Goal: Task Accomplishment & Management: Manage account settings

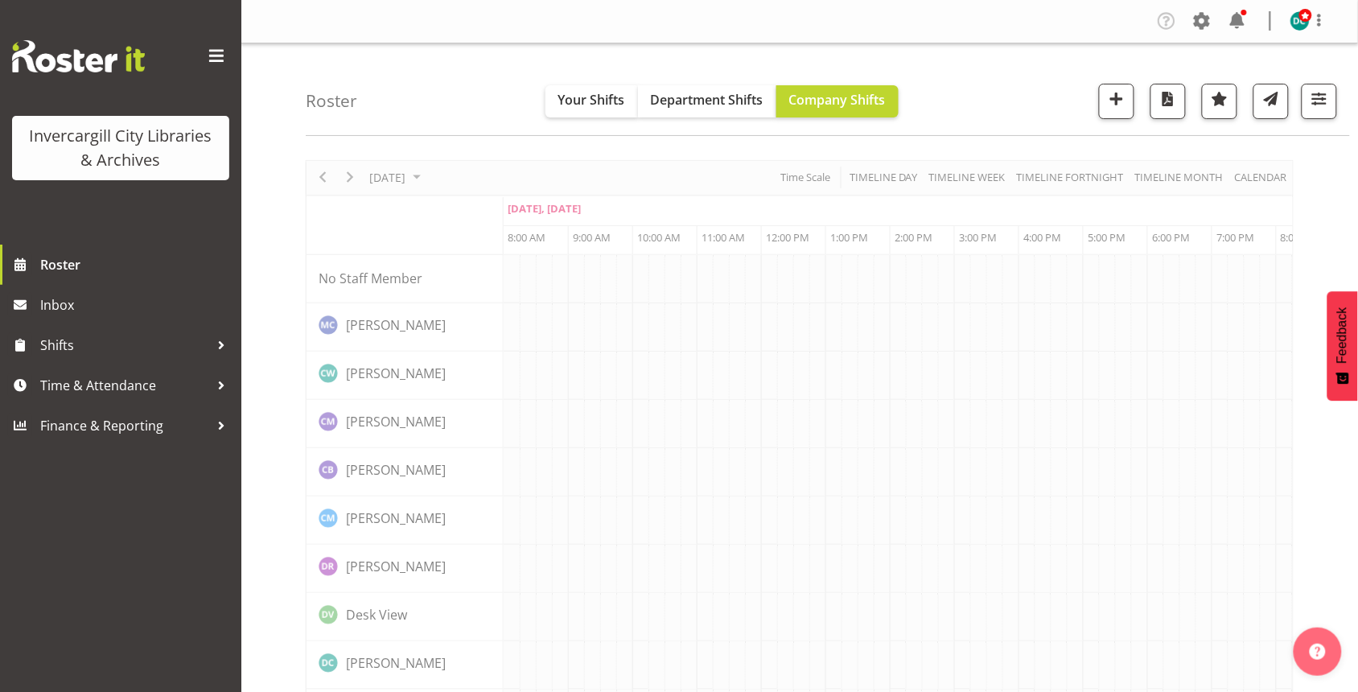
click at [218, 52] on span at bounding box center [217, 56] width 26 height 26
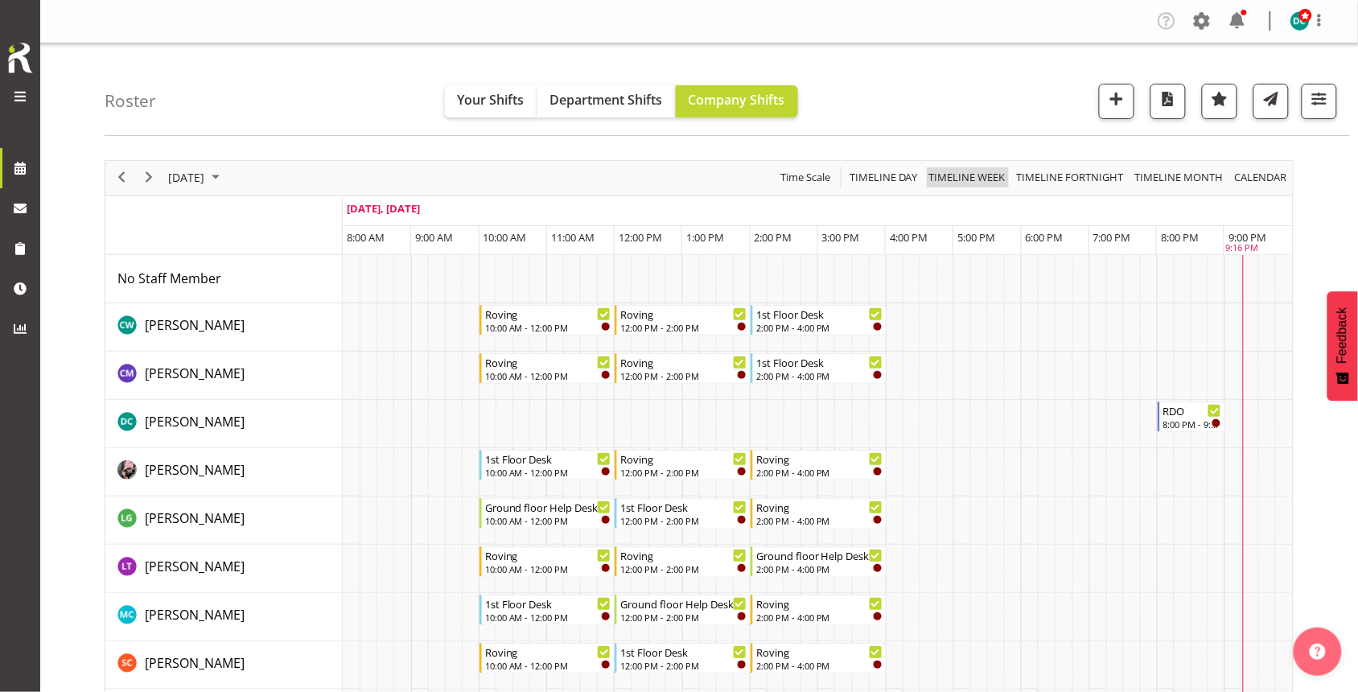
click at [953, 178] on span "Timeline Week" at bounding box center [968, 177] width 80 height 20
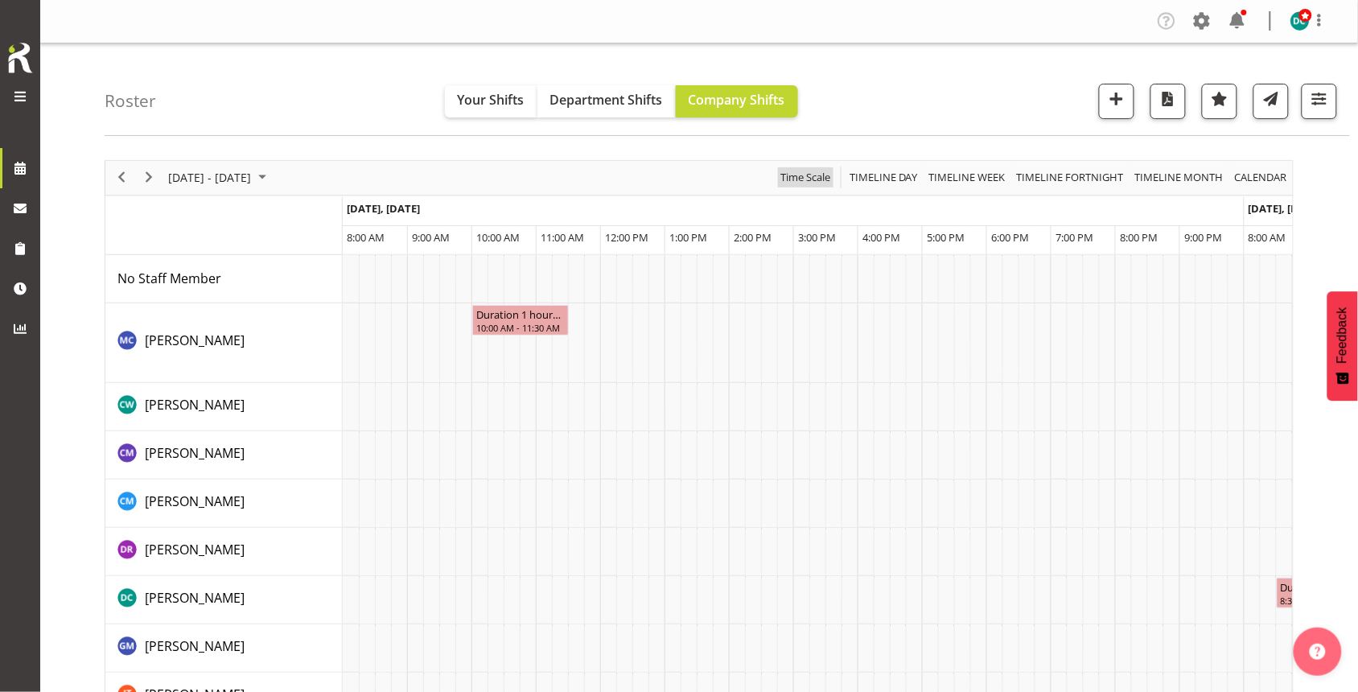
click at [801, 178] on span "Time Scale" at bounding box center [805, 177] width 53 height 20
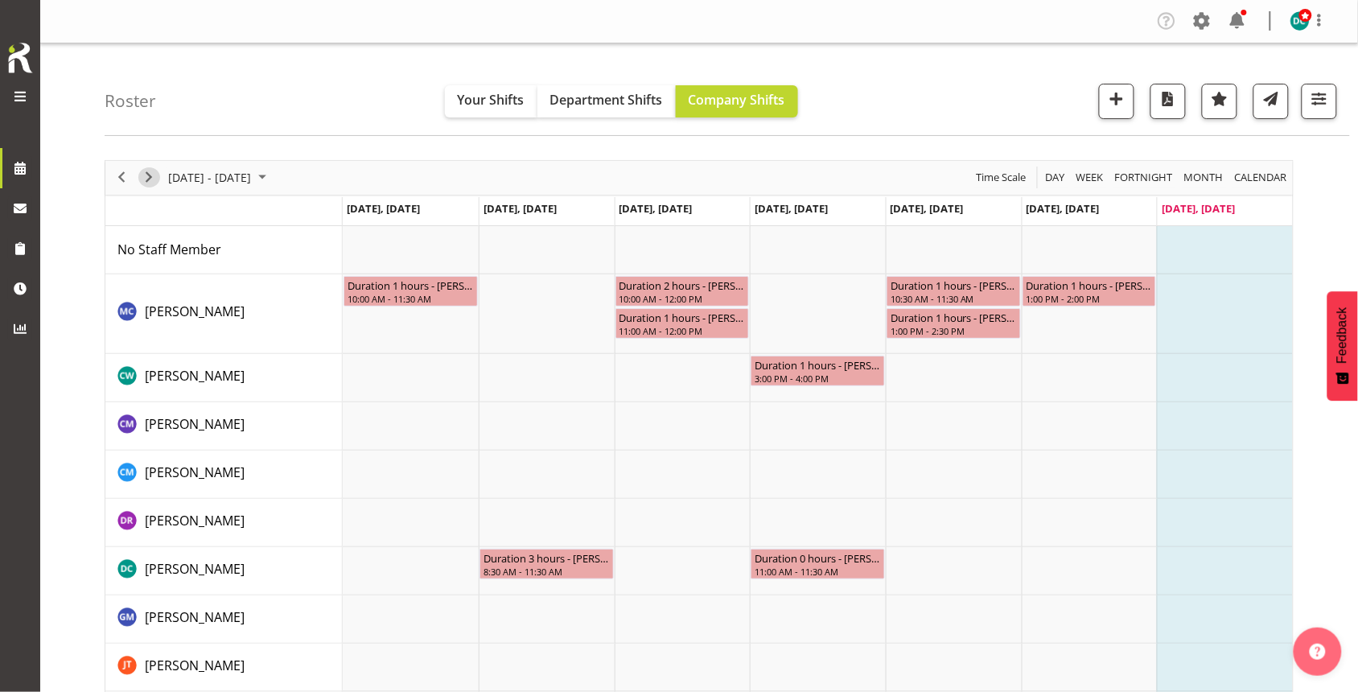
click at [146, 177] on span "Next" at bounding box center [148, 177] width 19 height 20
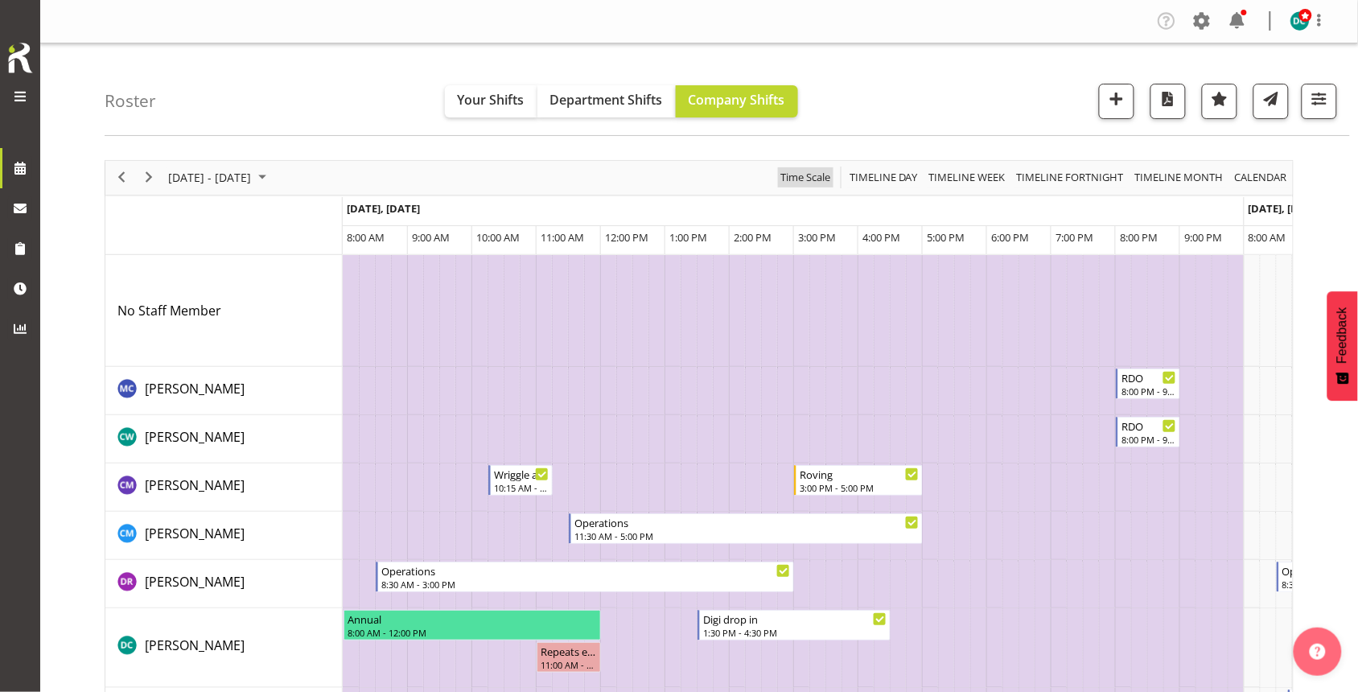
click at [805, 175] on span "Time Scale" at bounding box center [805, 177] width 53 height 20
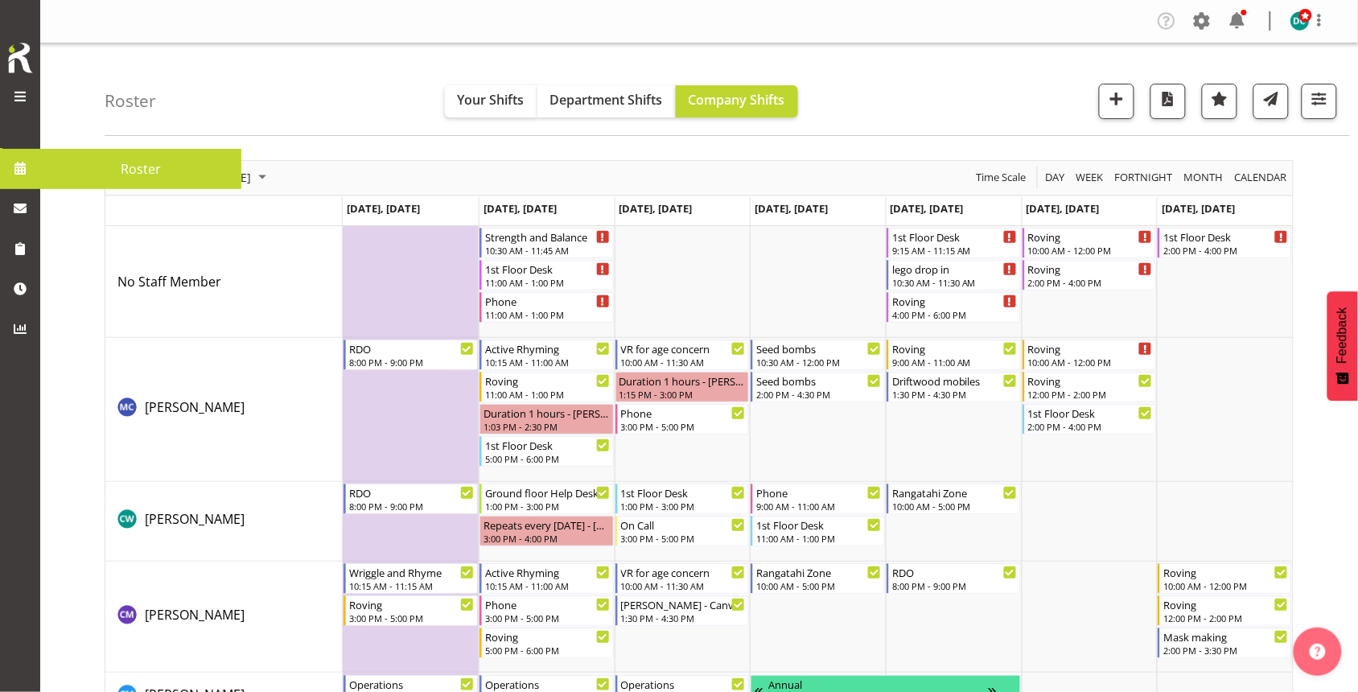
click at [9, 171] on span at bounding box center [20, 168] width 24 height 24
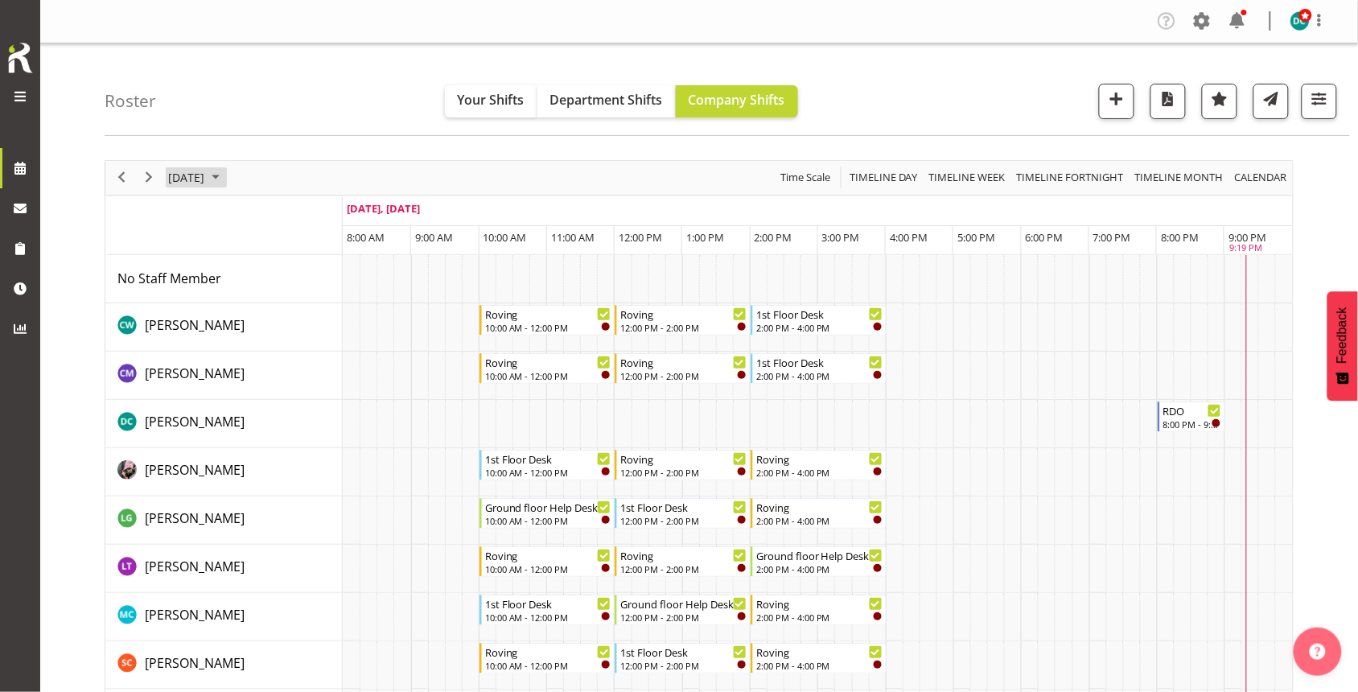
click at [206, 169] on span "September 21, 2025" at bounding box center [186, 177] width 39 height 20
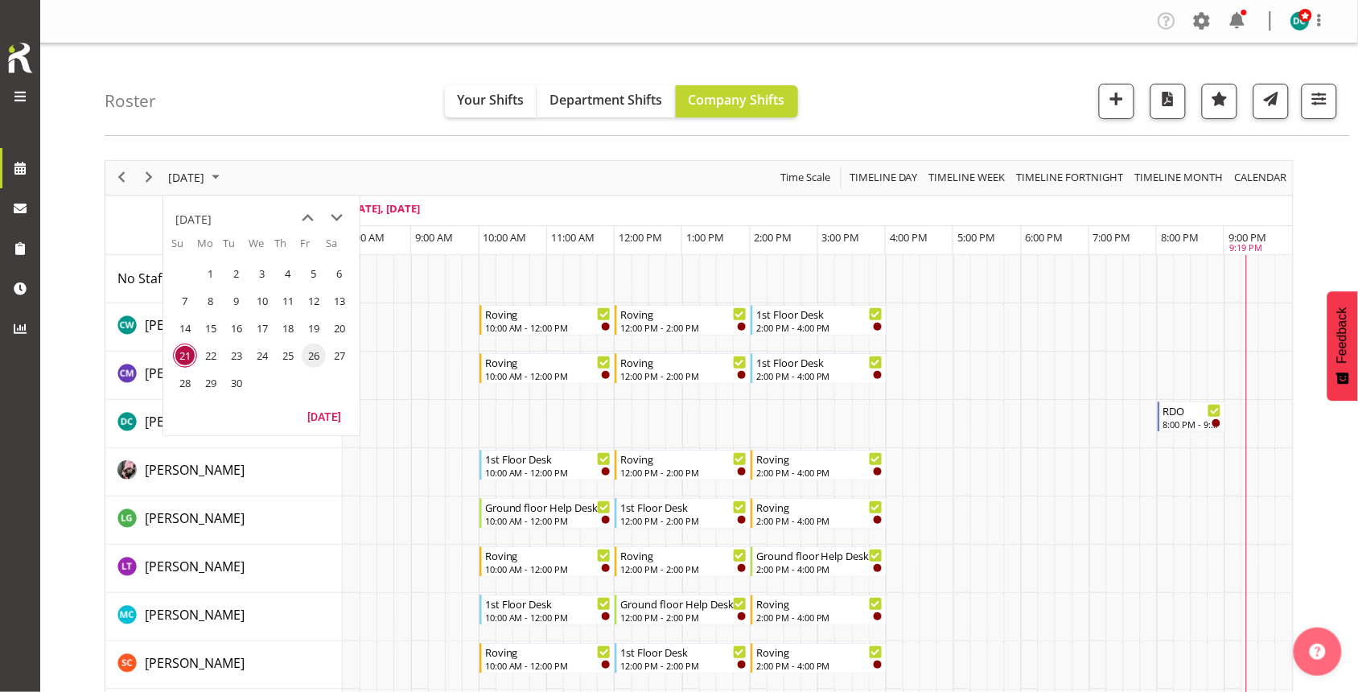
click at [323, 348] on span "26" at bounding box center [314, 356] width 24 height 24
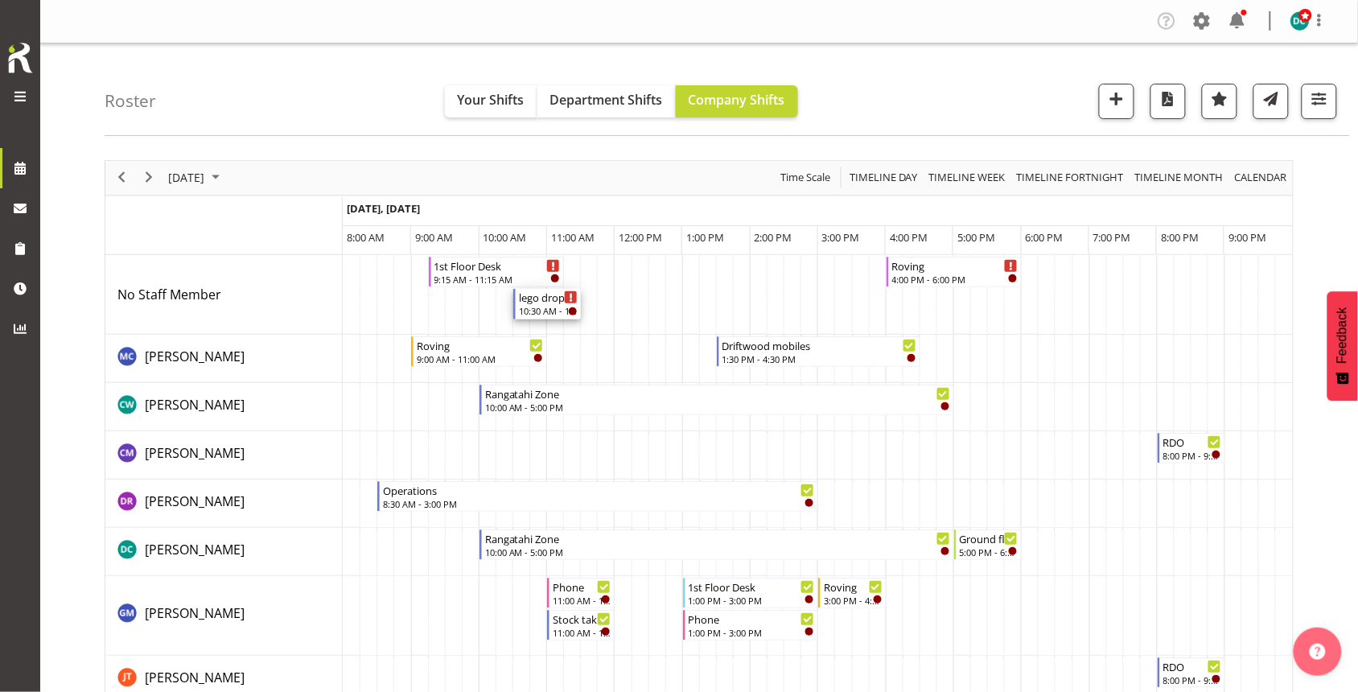
click at [549, 307] on div "10:30 AM - 11:30 AM" at bounding box center [548, 310] width 59 height 13
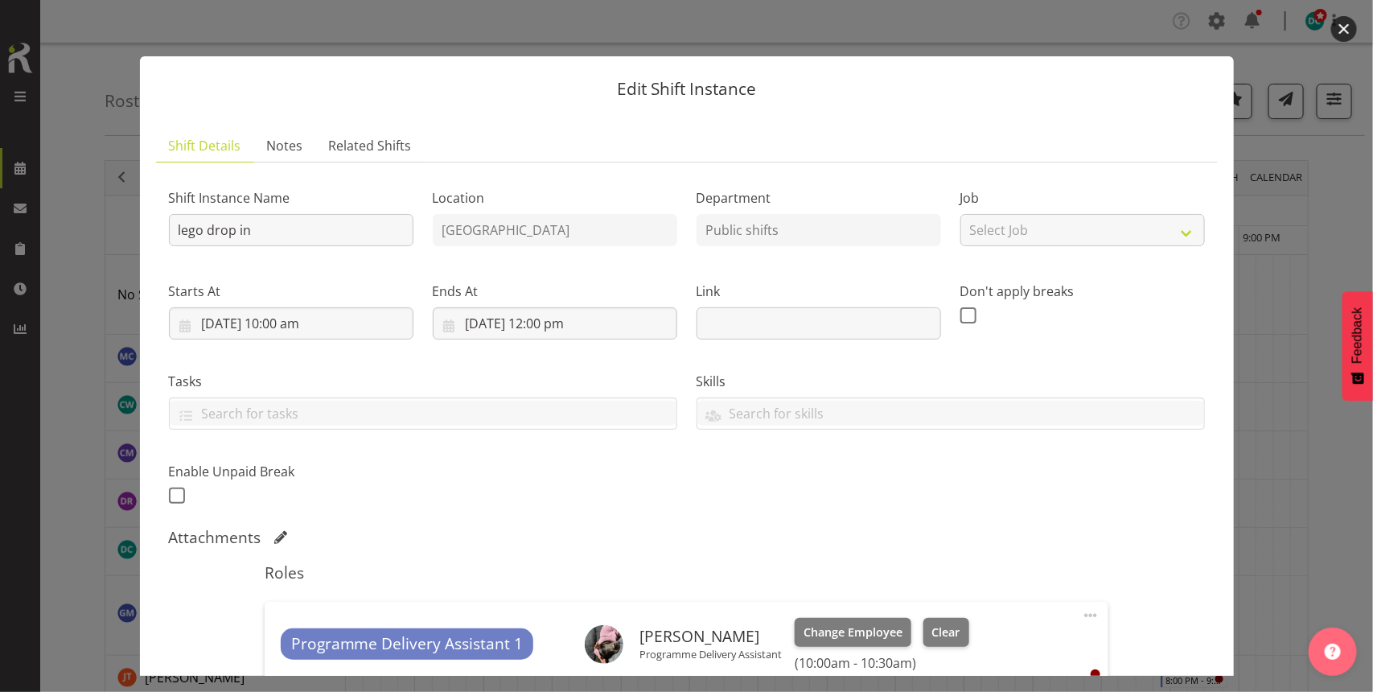
click at [1335, 28] on button "button" at bounding box center [1344, 29] width 26 height 26
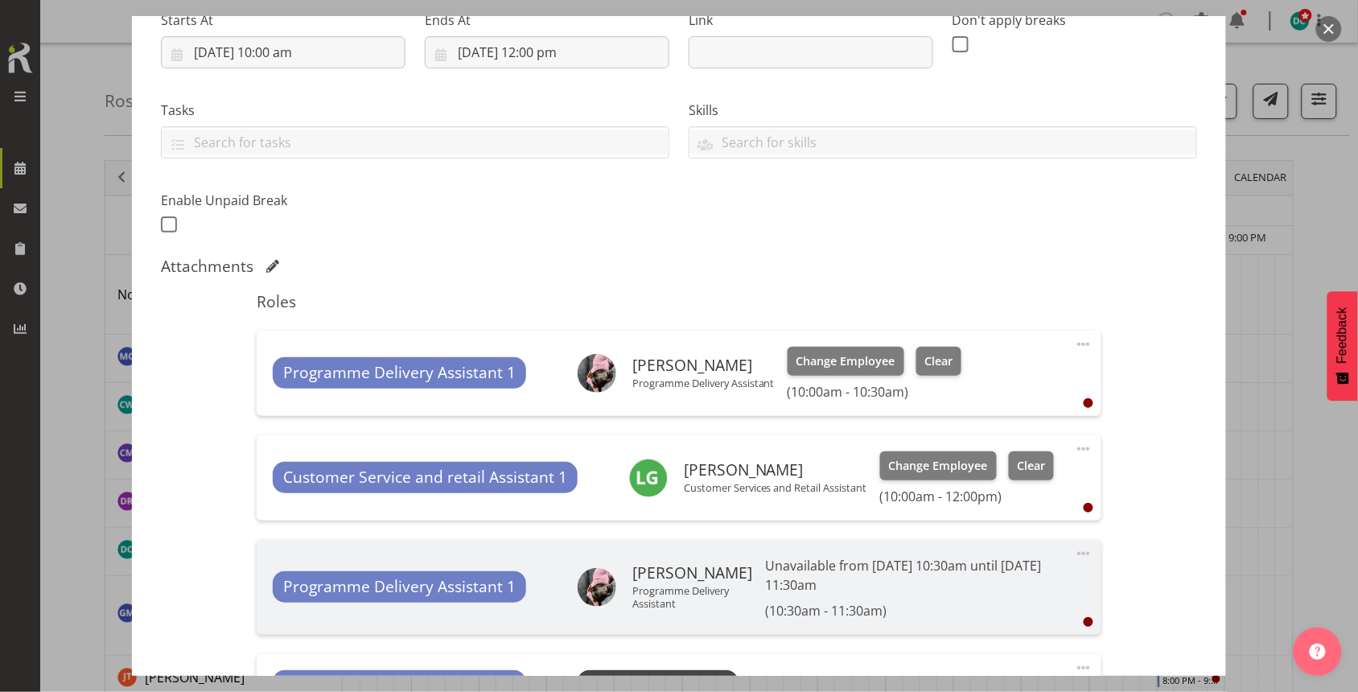
scroll to position [402, 0]
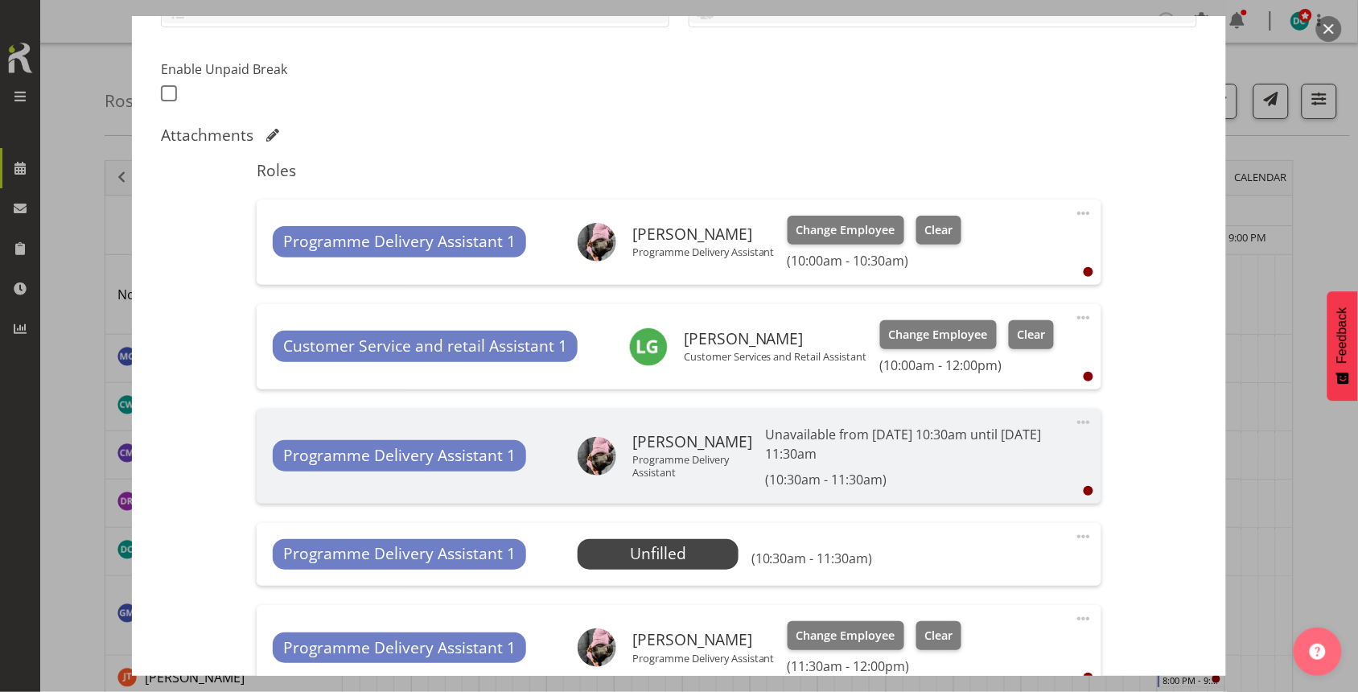
click at [1074, 215] on span at bounding box center [1083, 213] width 19 height 19
click at [977, 315] on link "Delete" at bounding box center [1016, 306] width 154 height 29
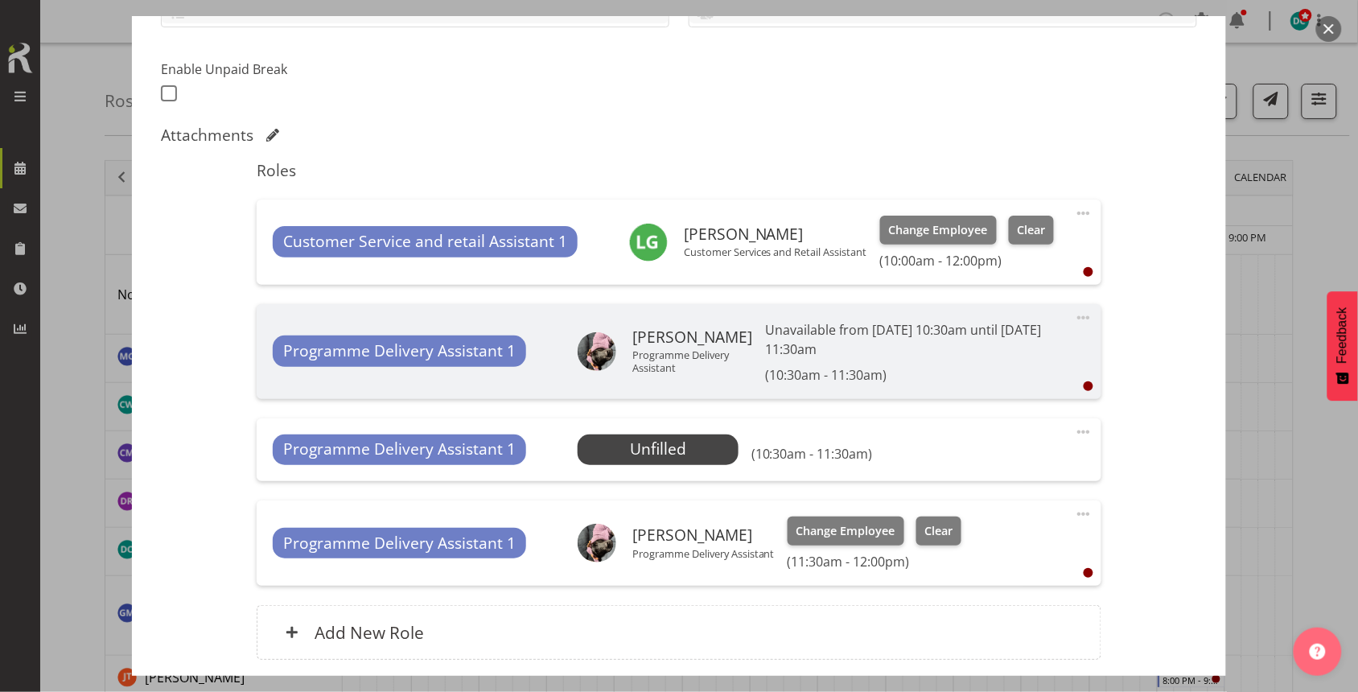
click at [1074, 428] on span at bounding box center [1083, 431] width 19 height 19
click at [939, 519] on link "Delete" at bounding box center [1016, 525] width 154 height 29
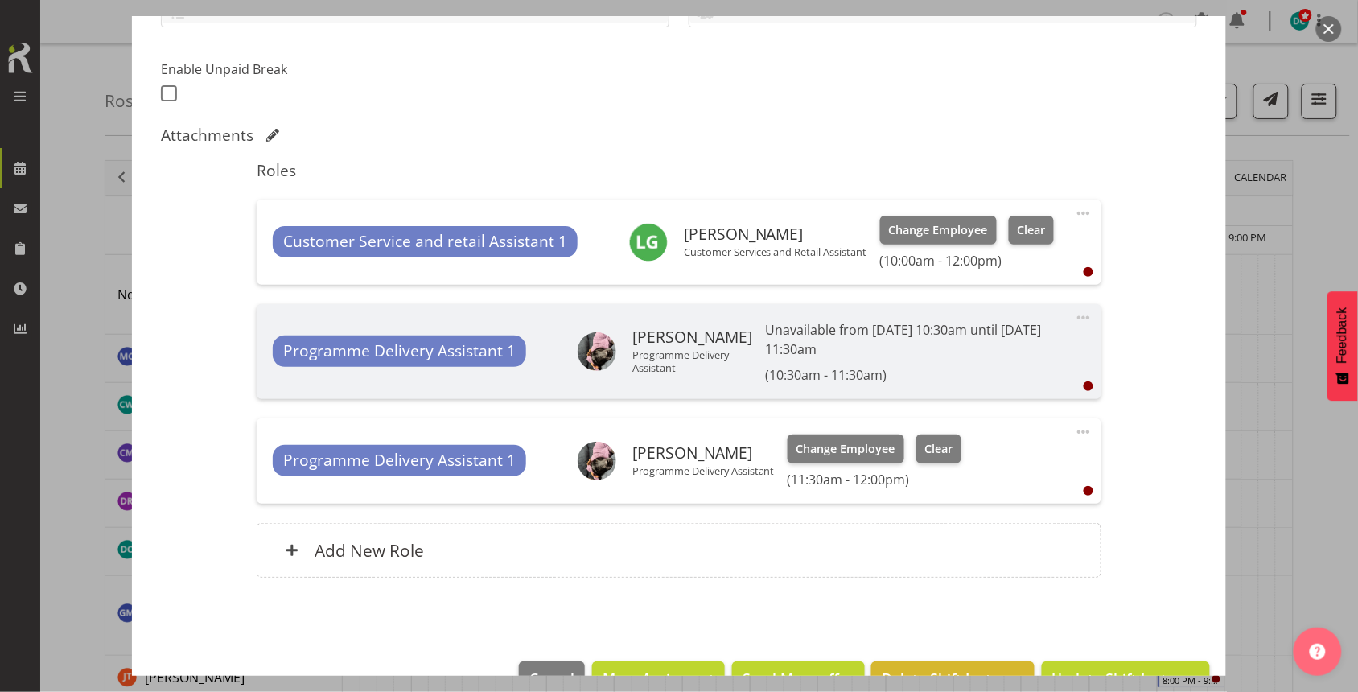
click at [1074, 430] on span at bounding box center [1083, 431] width 19 height 19
click at [943, 525] on link "Delete" at bounding box center [1016, 525] width 154 height 29
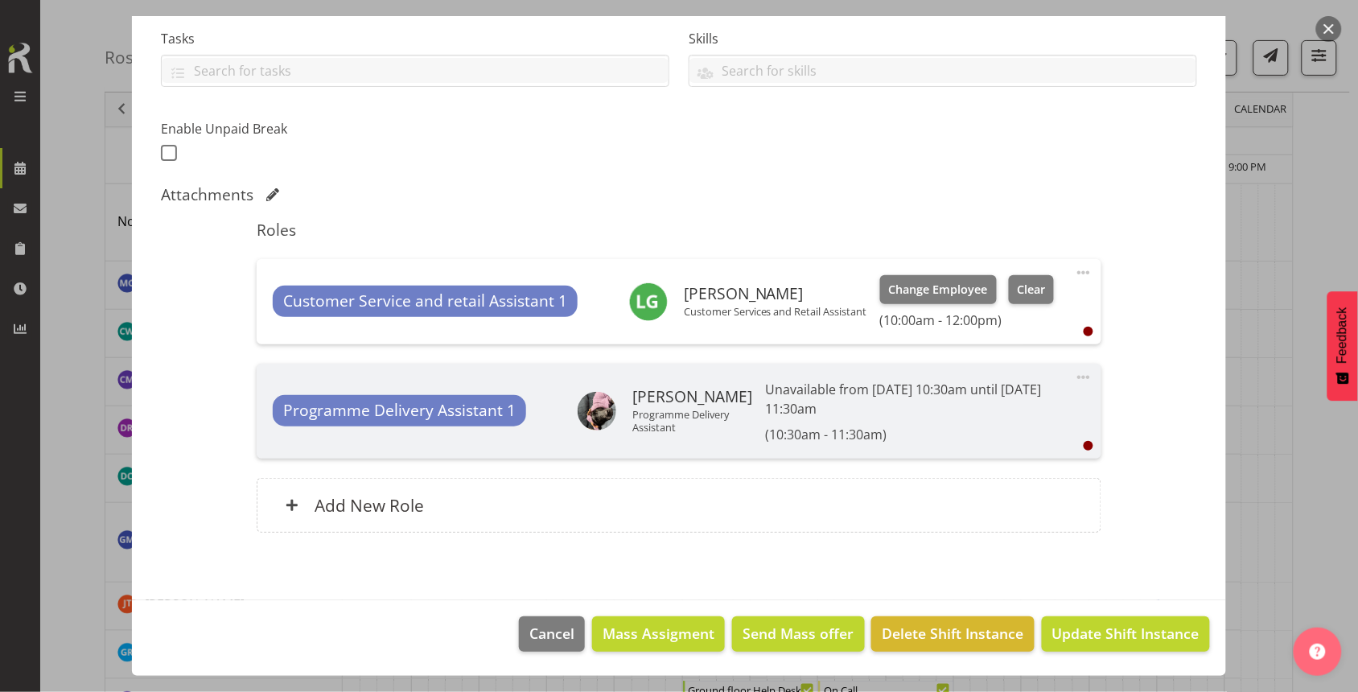
scroll to position [101, 0]
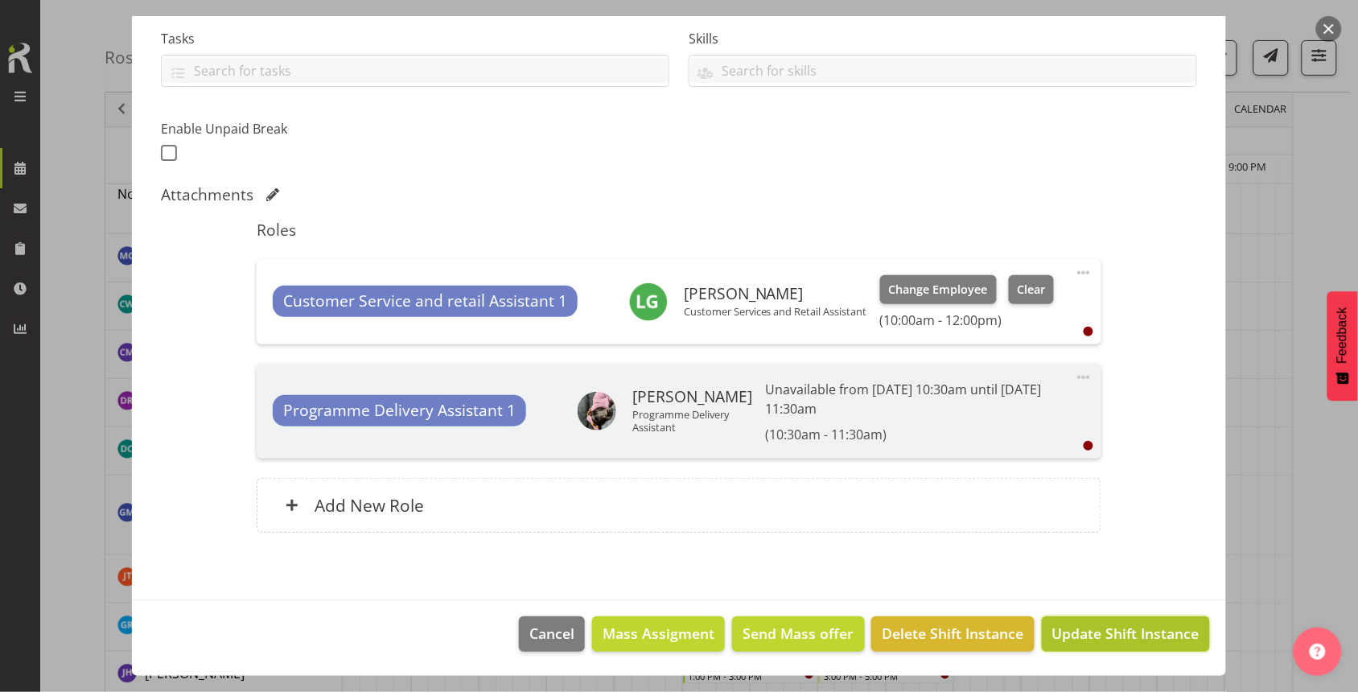
click at [1099, 632] on span "Update Shift Instance" at bounding box center [1125, 633] width 147 height 21
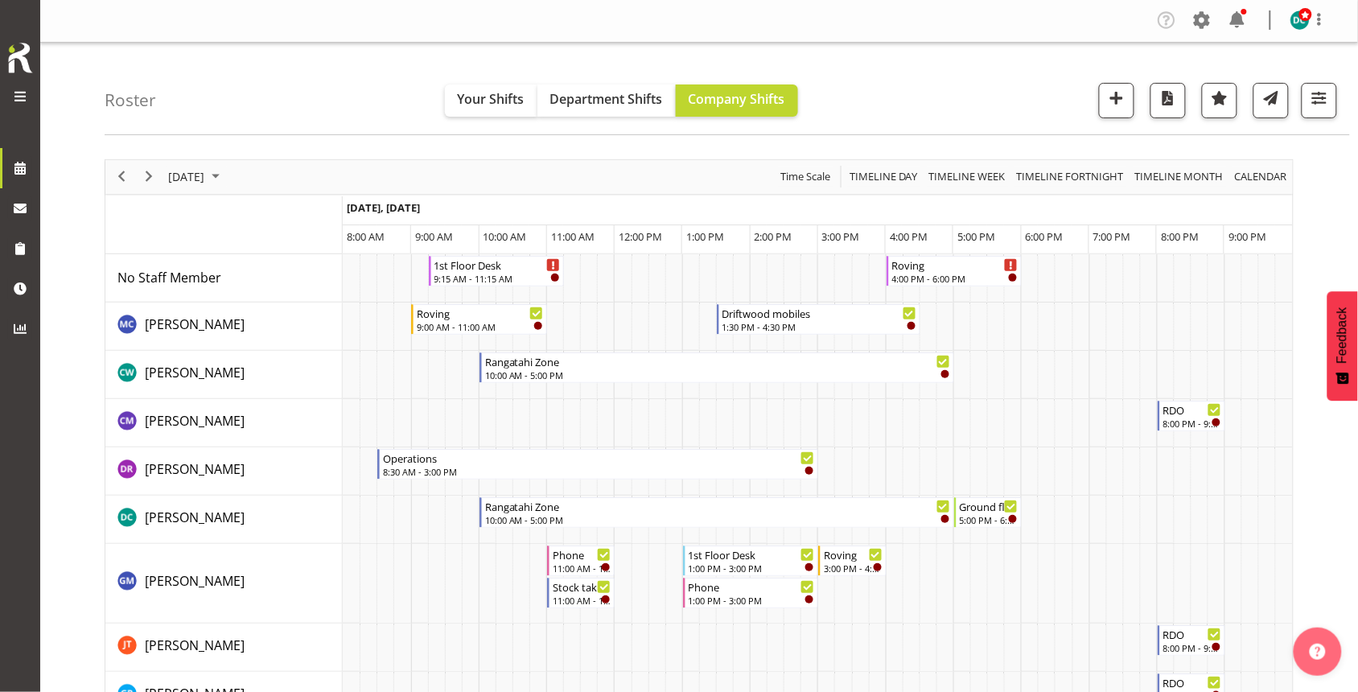
scroll to position [0, 0]
click at [178, 173] on span "[DATE]" at bounding box center [186, 177] width 39 height 20
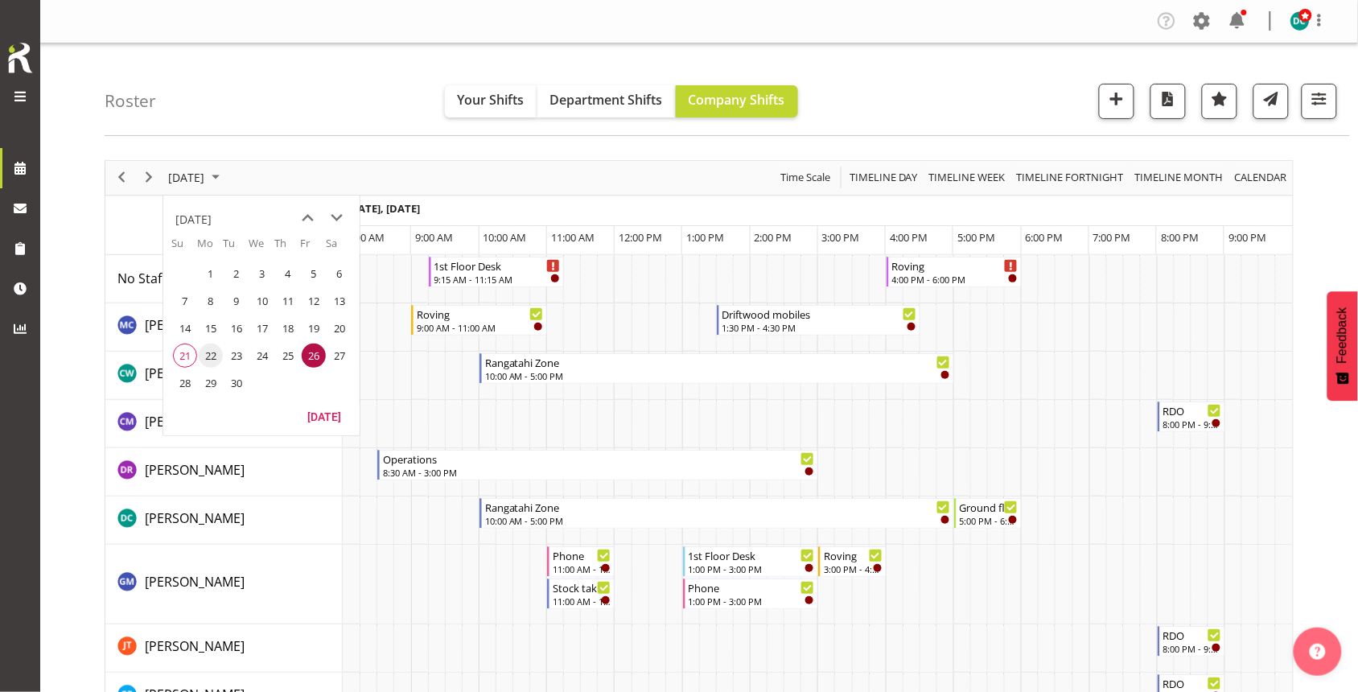
click at [207, 362] on span "22" at bounding box center [211, 356] width 24 height 24
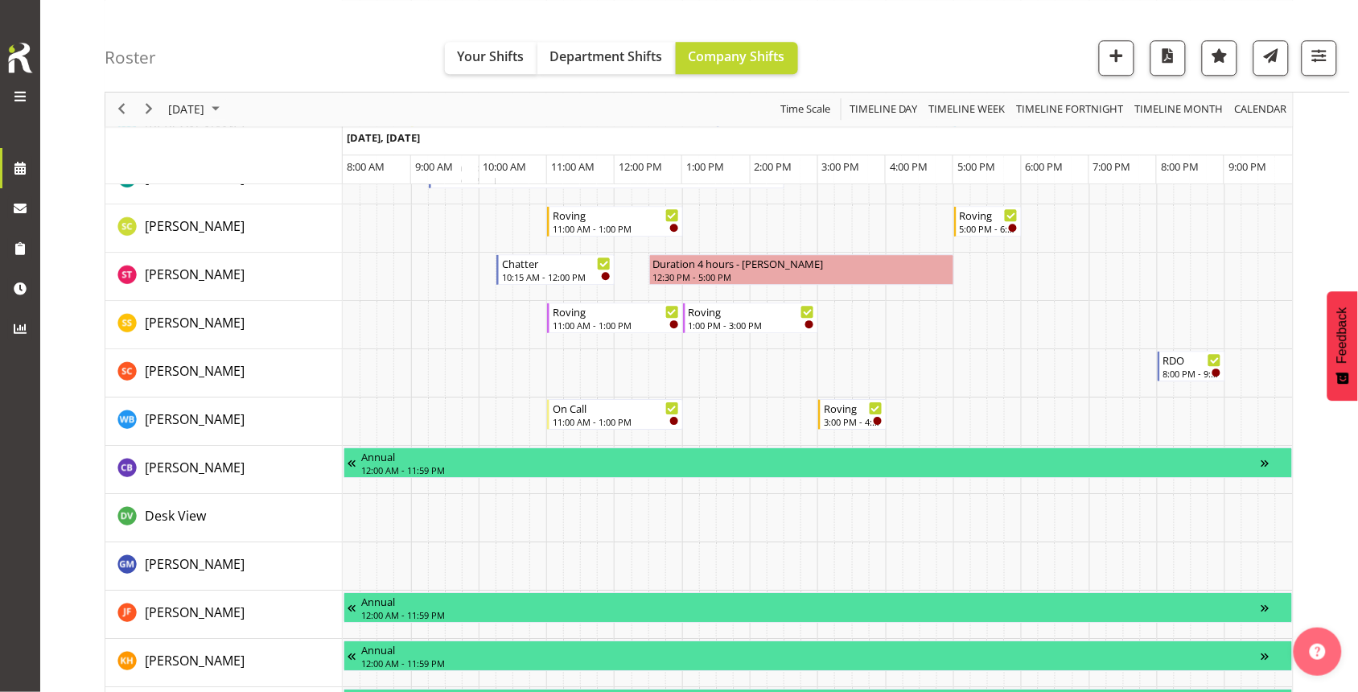
scroll to position [1106, 0]
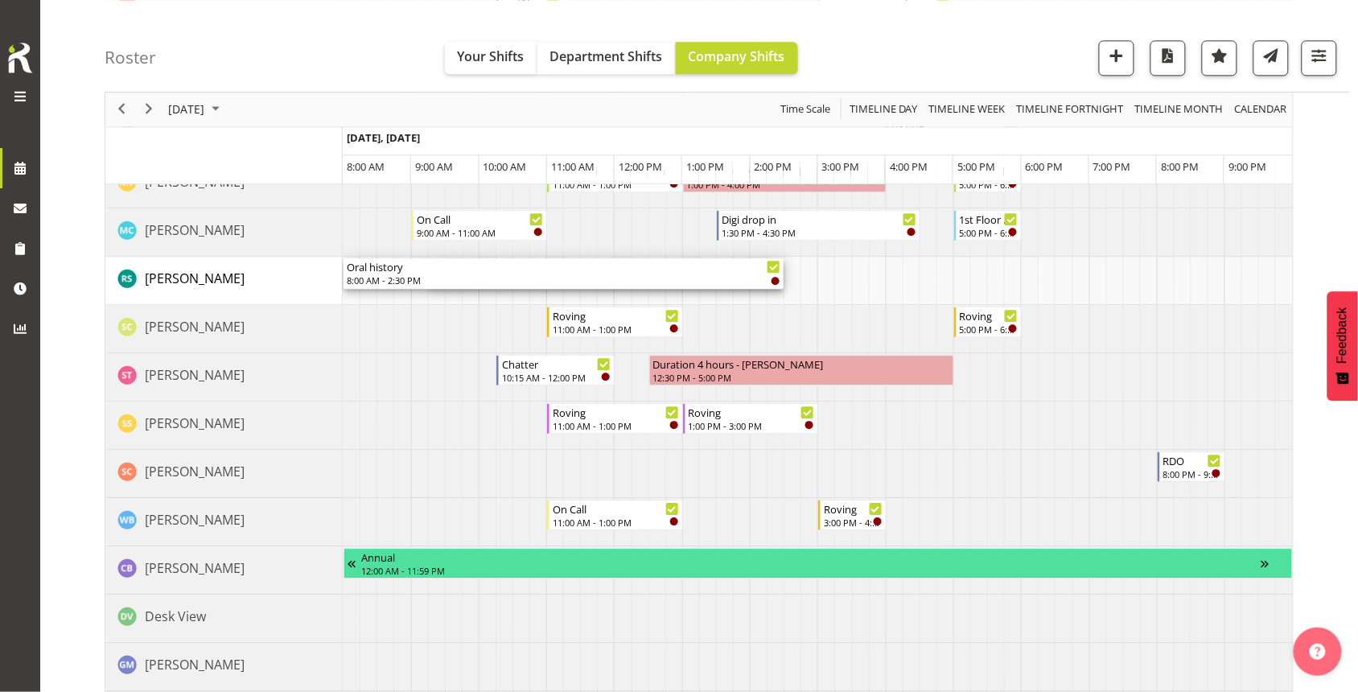
drag, startPoint x: 430, startPoint y: 270, endPoint x: 339, endPoint y: 298, distance: 95.9
click at [340, 295] on tr "No Staff Member Aurora Catu Catherine Wilson Chamique Mamolo Cindy Mulrooney De…" at bounding box center [698, 161] width 1187 height 2025
drag, startPoint x: 782, startPoint y: 268, endPoint x: 666, endPoint y: 286, distance: 117.3
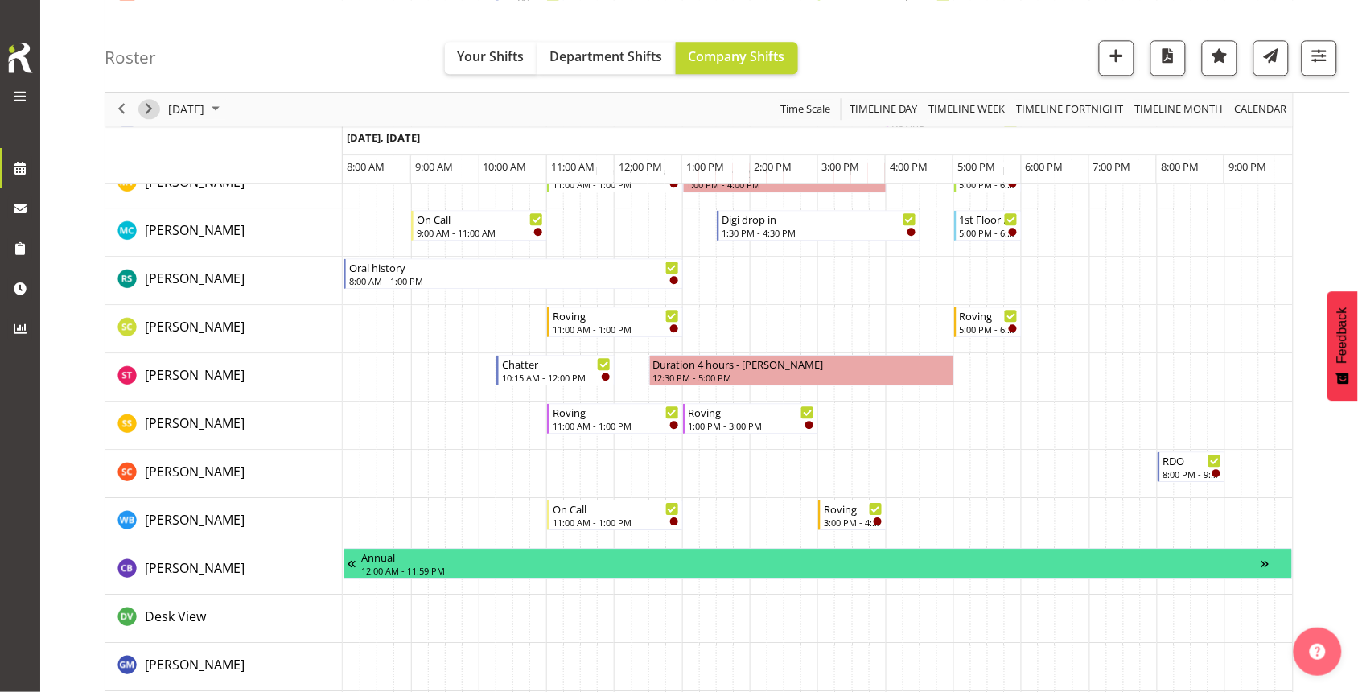
click at [157, 107] on span "Next" at bounding box center [148, 110] width 19 height 20
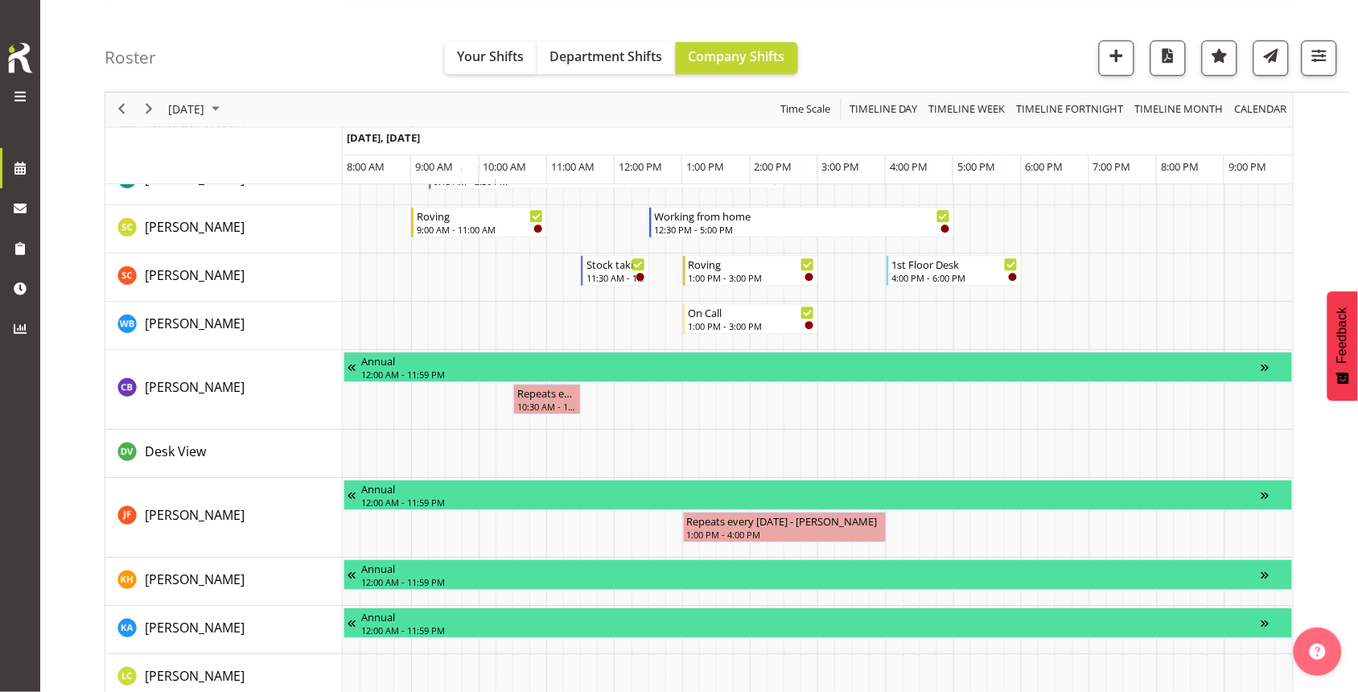
scroll to position [1006, 0]
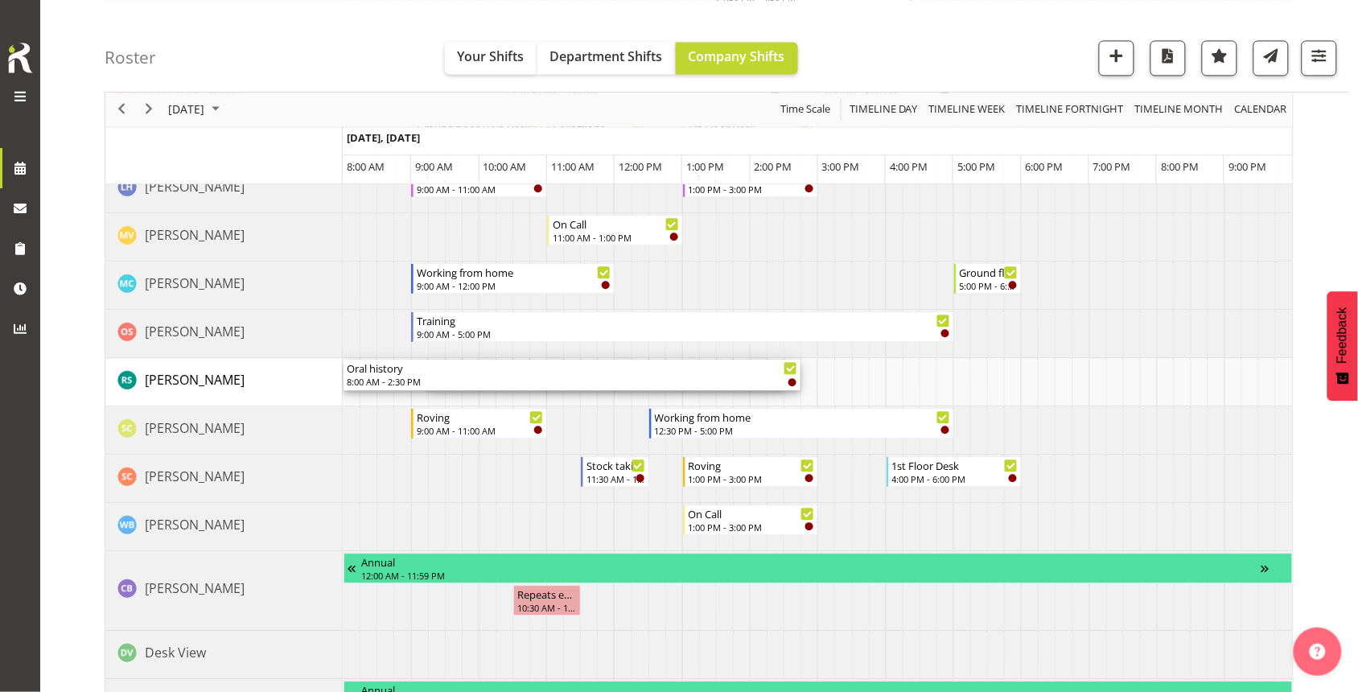
drag, startPoint x: 431, startPoint y: 379, endPoint x: 342, endPoint y: 392, distance: 90.2
click at [342, 392] on tr "No Staff Member Aurora Catu Catherine Wilson Chamique Mamolo Cindy Mulrooney De…" at bounding box center [698, 309] width 1187 height 2120
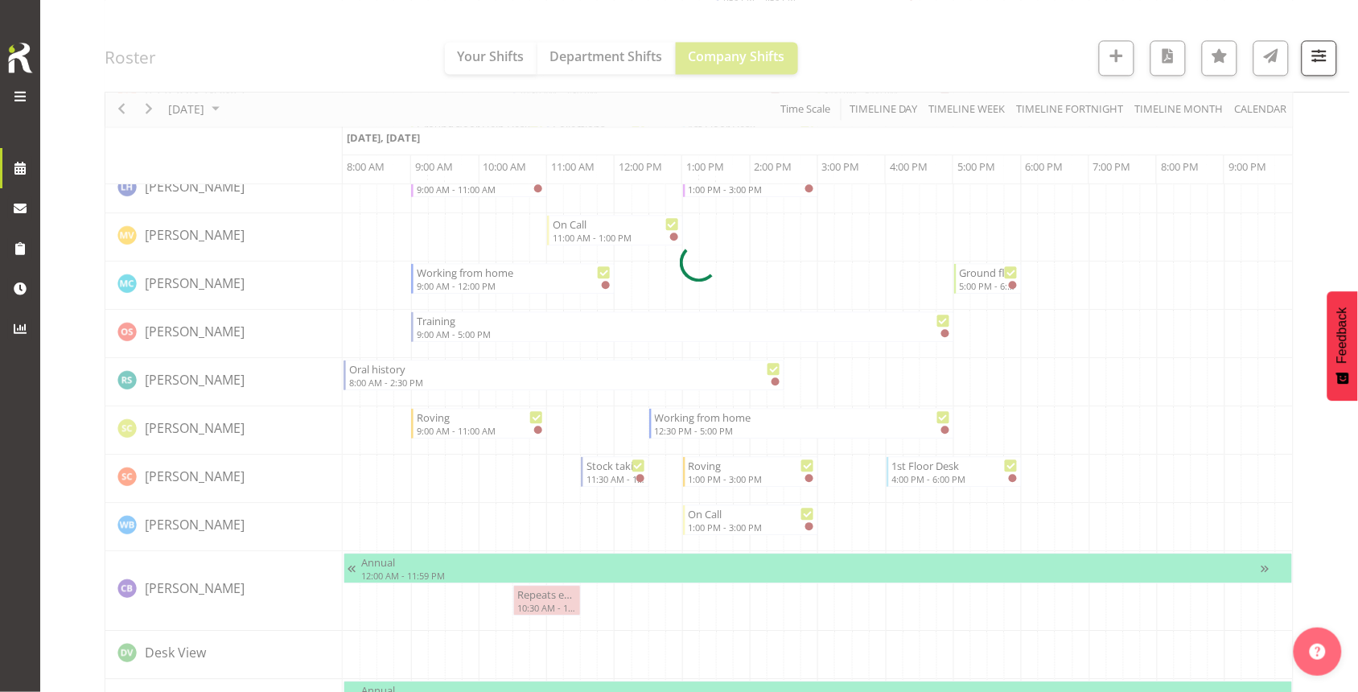
scroll to position [1100, 0]
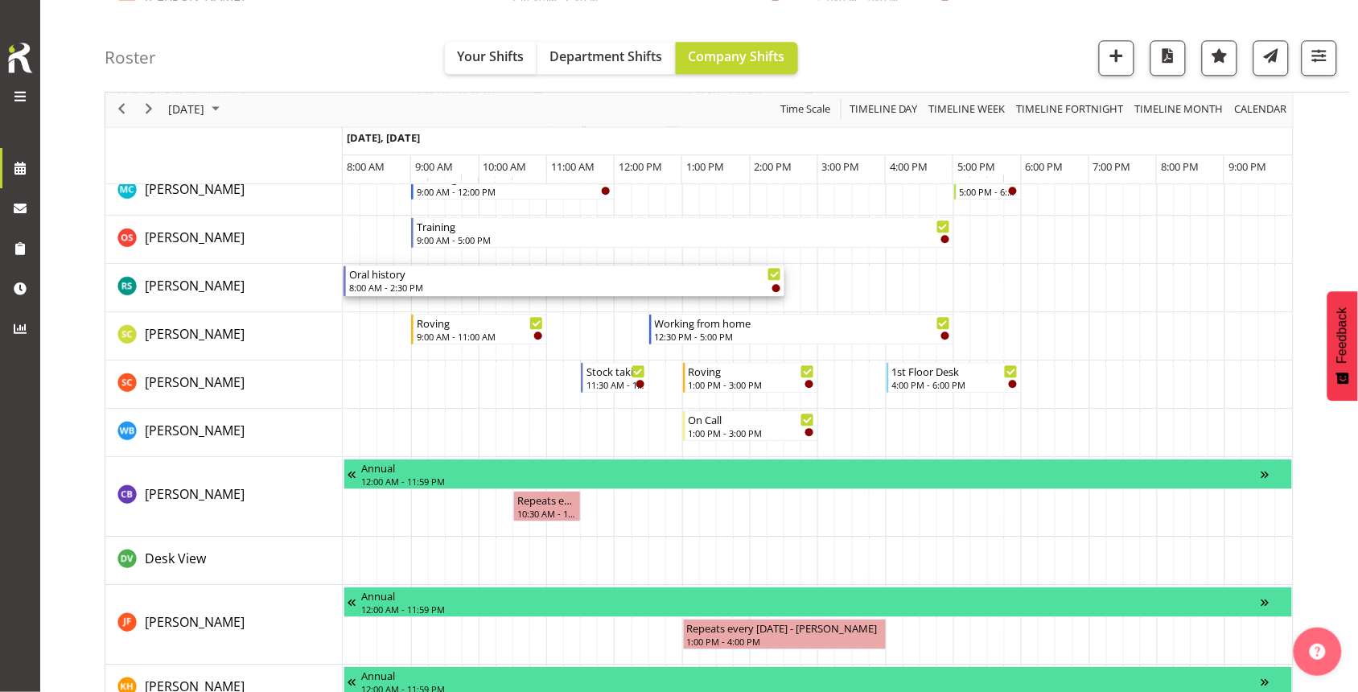
click at [779, 279] on div "Timeline Day of September 23, 2025" at bounding box center [774, 274] width 12 height 12
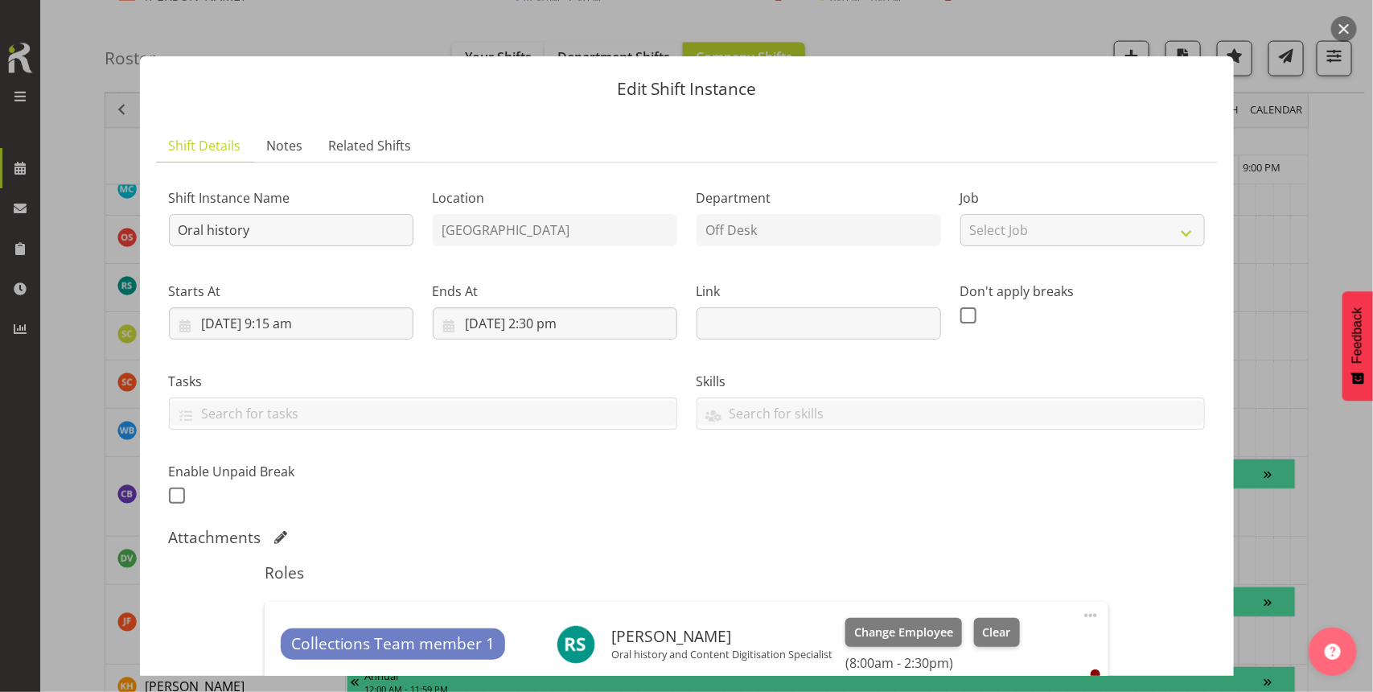
click at [1340, 27] on button "button" at bounding box center [1344, 29] width 26 height 26
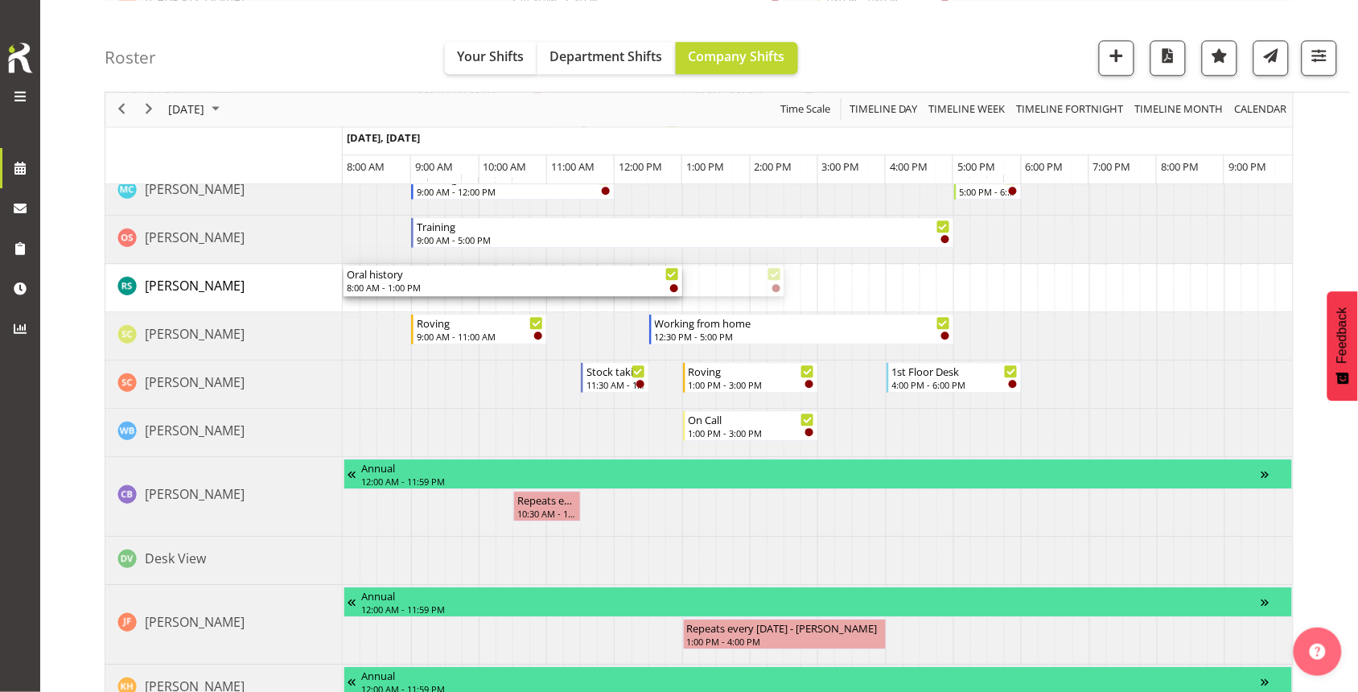
drag, startPoint x: 781, startPoint y: 279, endPoint x: 668, endPoint y: 282, distance: 113.5
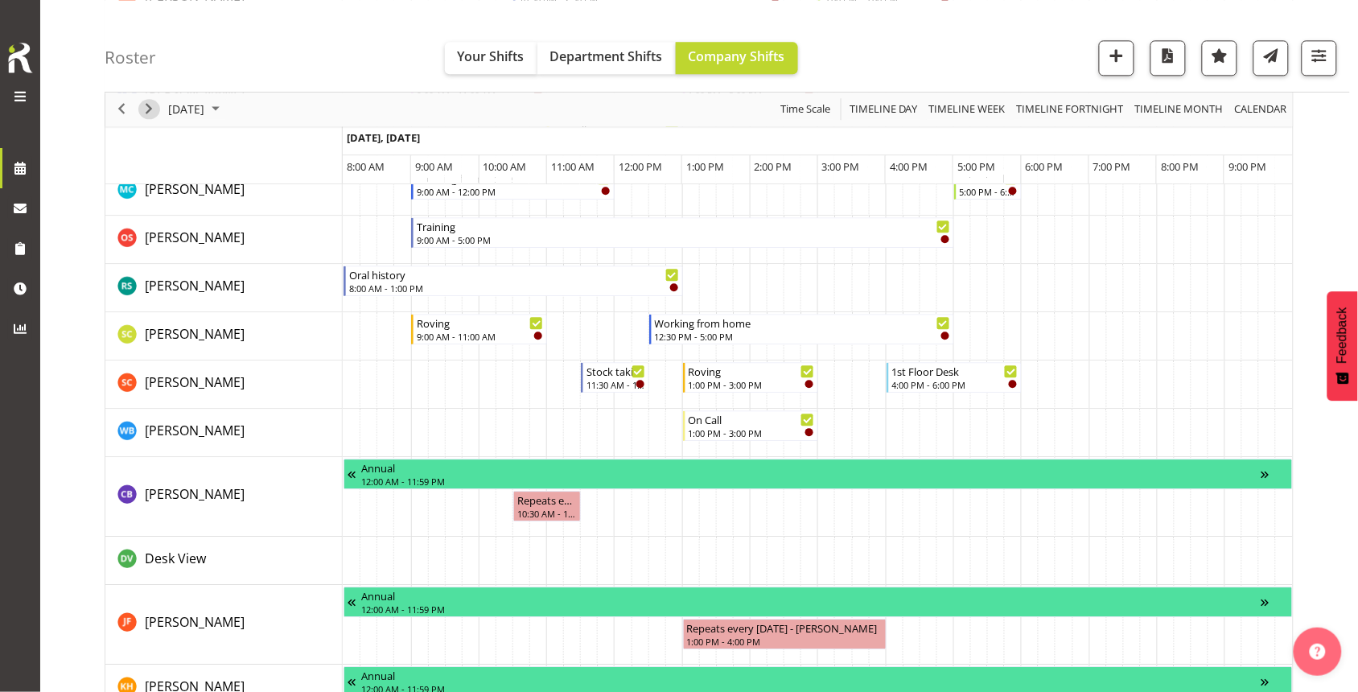
click at [154, 103] on span "Next" at bounding box center [148, 110] width 19 height 20
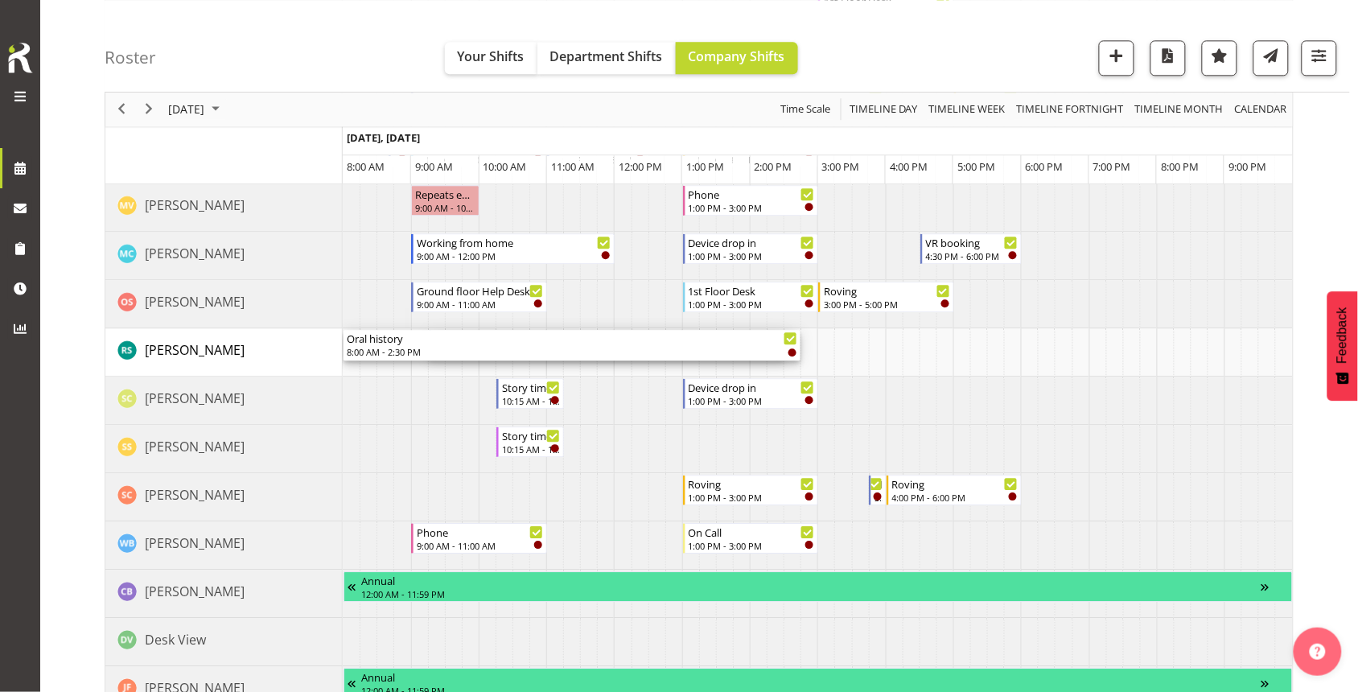
drag, startPoint x: 432, startPoint y: 343, endPoint x: 322, endPoint y: 347, distance: 110.3
click at [330, 327] on tr "No Staff Member Aurora Catu Catherine Wilson Chamique Mamolo Cindy Mulrooney De…" at bounding box center [698, 167] width 1187 height 2025
drag, startPoint x: 780, startPoint y: 336, endPoint x: 674, endPoint y: 344, distance: 106.5
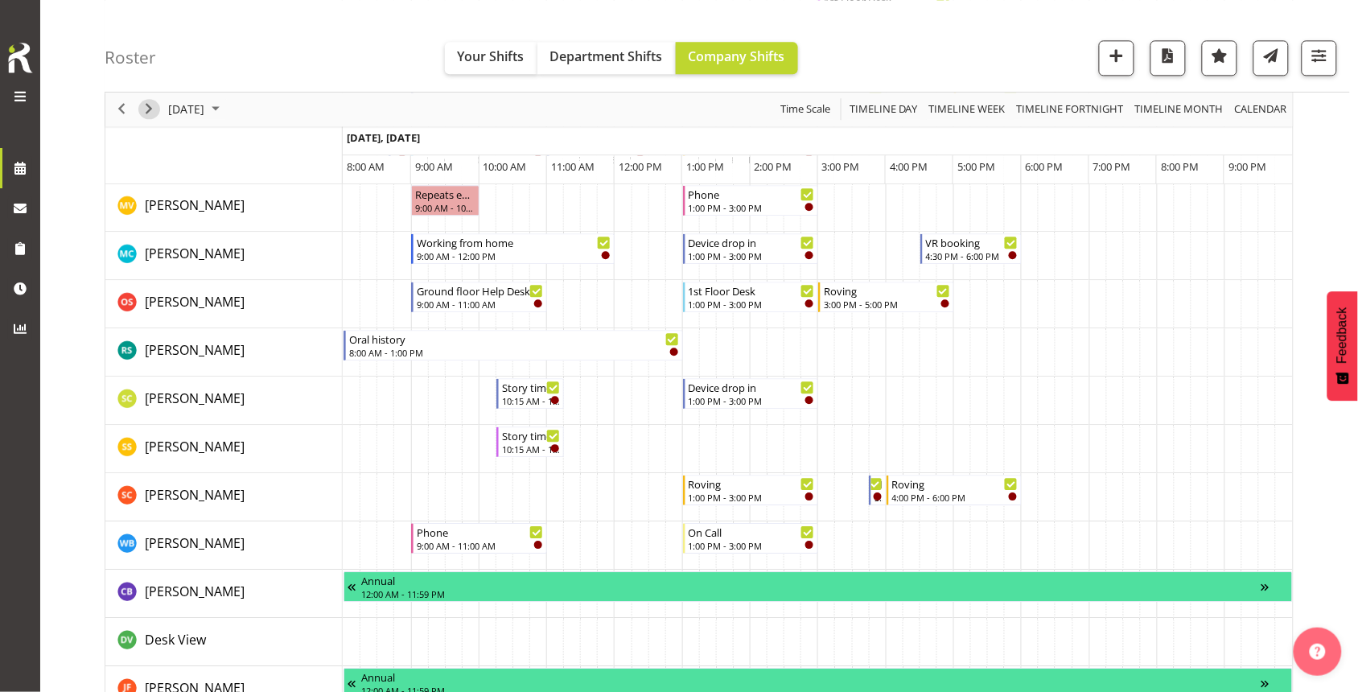
click at [149, 101] on span "Next" at bounding box center [148, 110] width 19 height 20
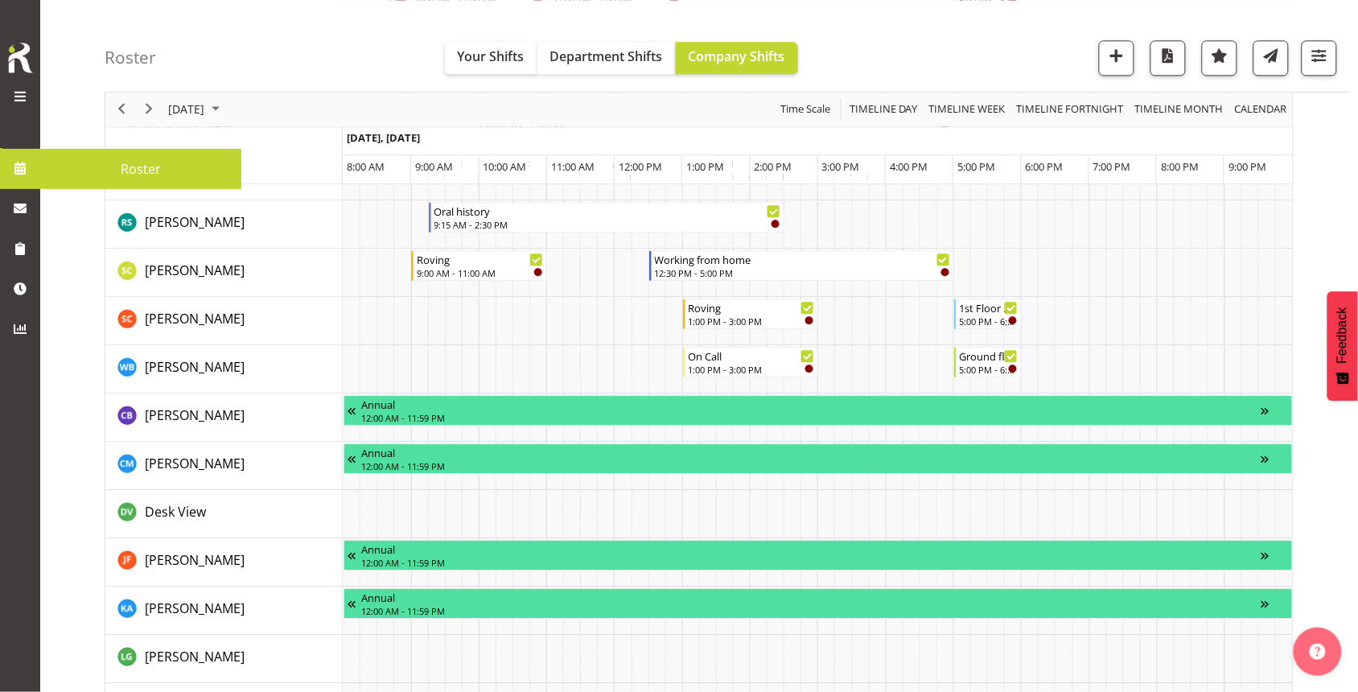
click at [54, 166] on span "Roster" at bounding box center [140, 169] width 185 height 24
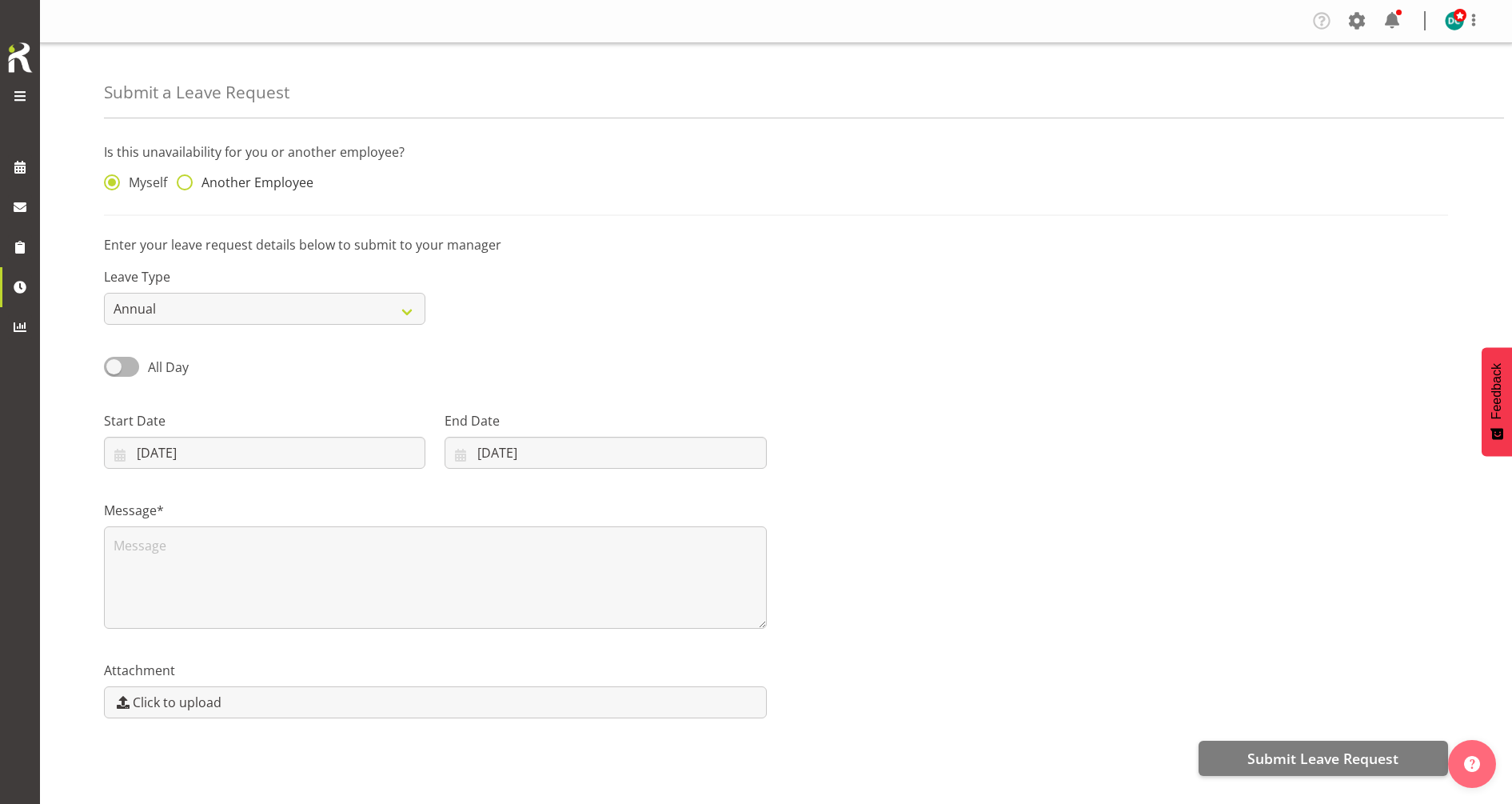
click at [183, 186] on span at bounding box center [185, 182] width 16 height 16
click at [183, 186] on input "Another Employee" at bounding box center [182, 183] width 10 height 10
radio input "true"
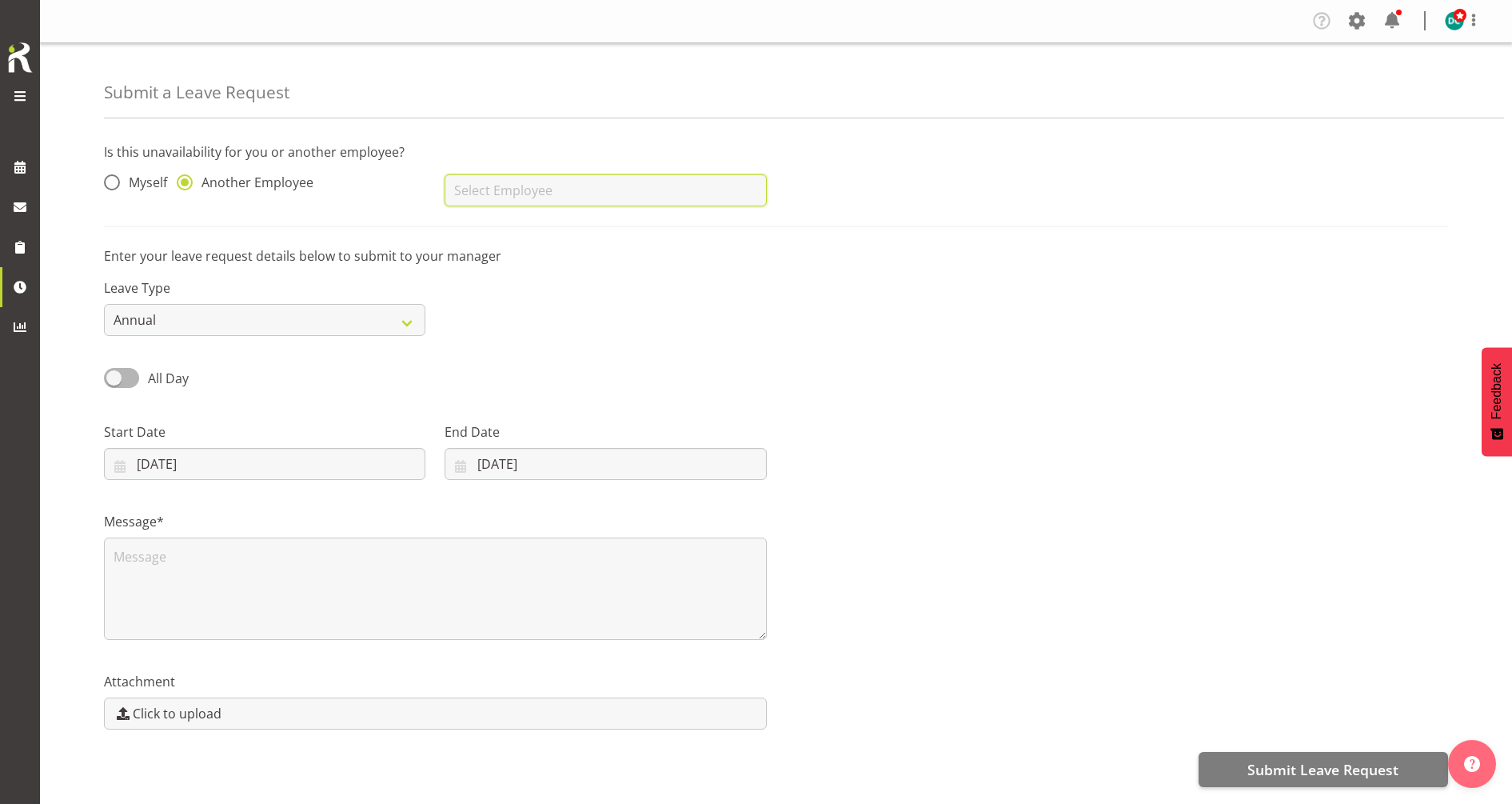
click at [468, 182] on input "text" at bounding box center [604, 190] width 321 height 32
click at [519, 263] on span "[PERSON_NAME]" at bounding box center [507, 259] width 99 height 18
type input "[PERSON_NAME]"
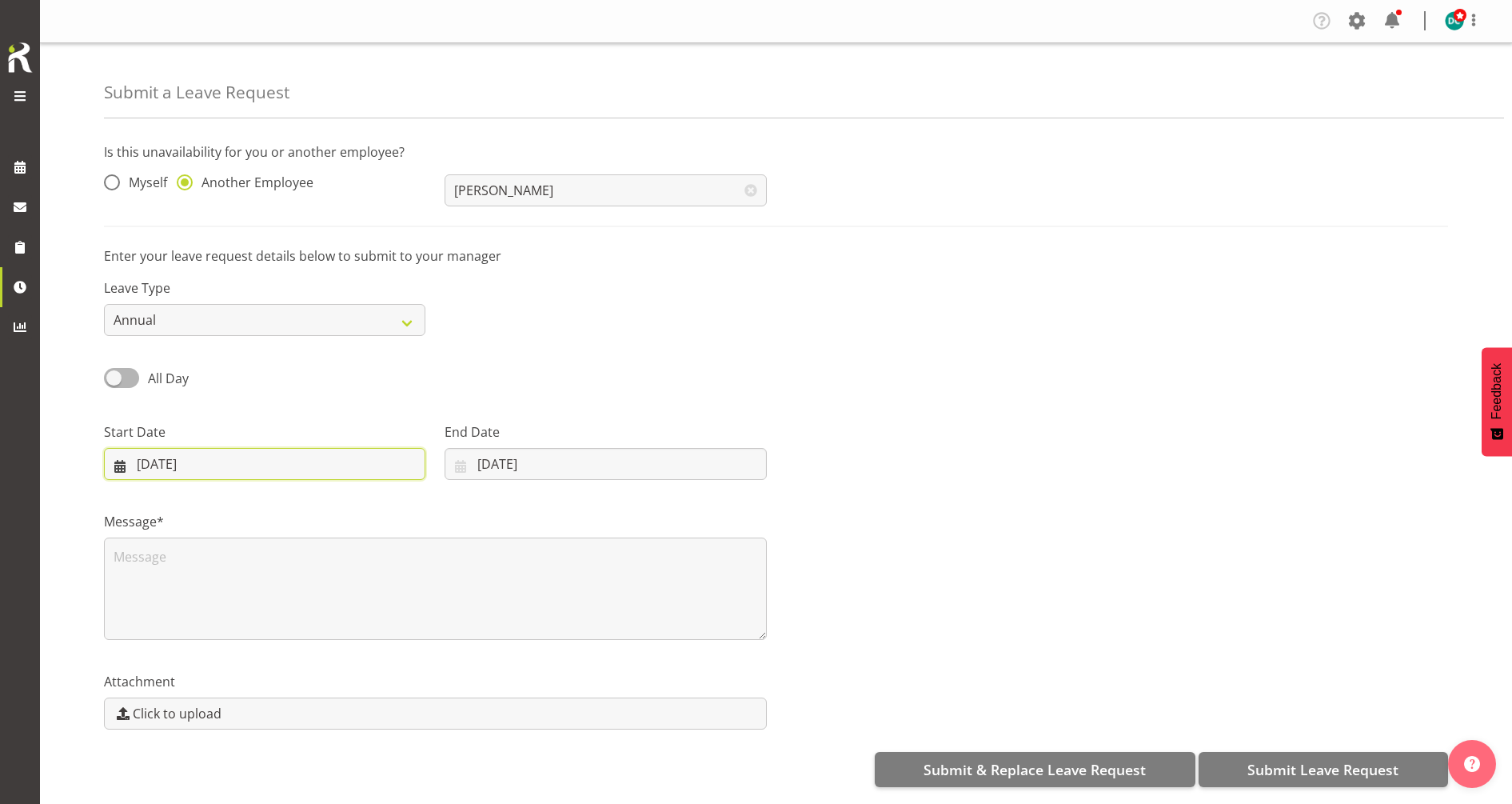
click at [262, 472] on input "21/09/2025" at bounding box center [264, 464] width 321 height 32
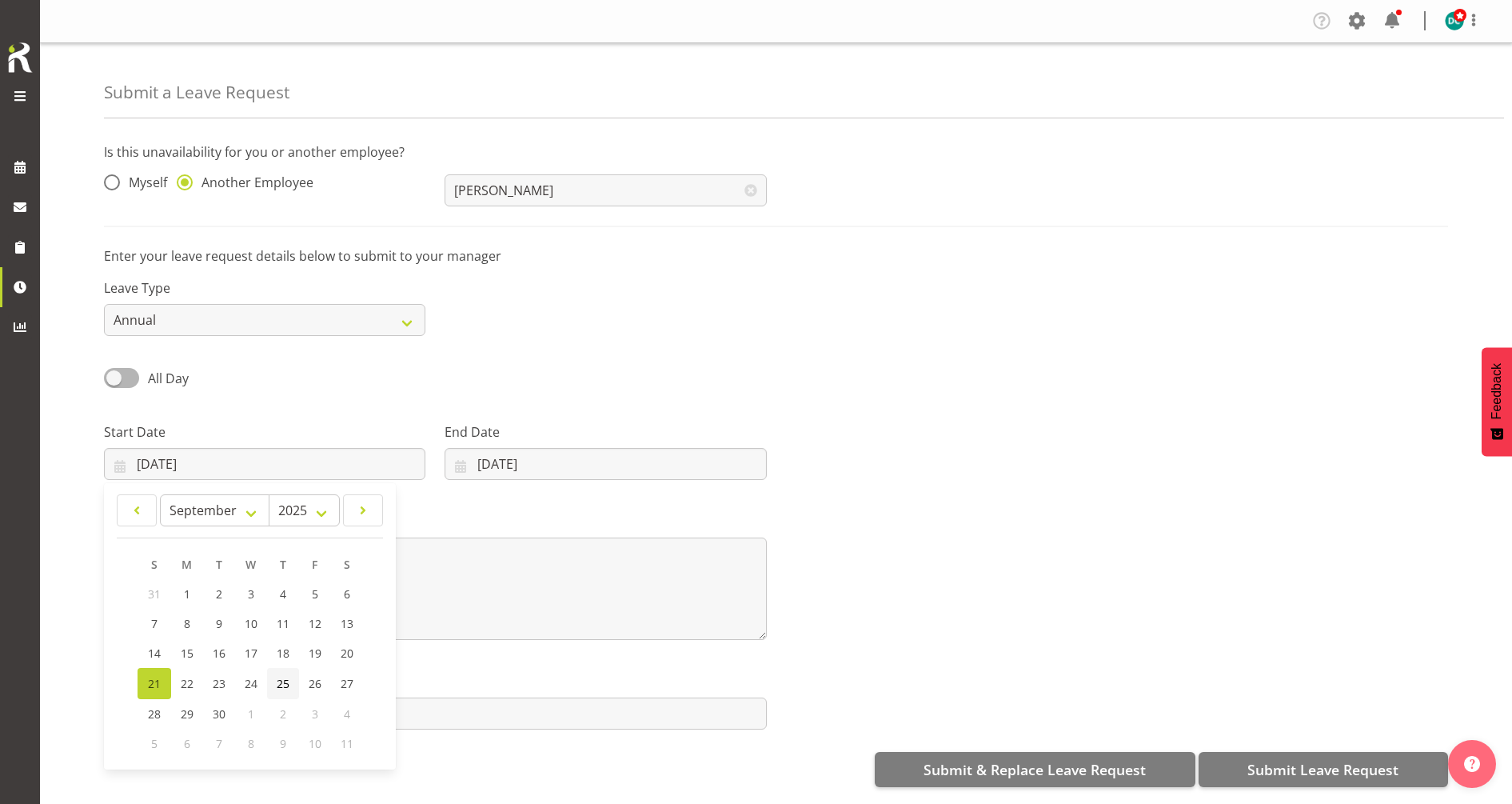
click at [281, 684] on span "25" at bounding box center [282, 683] width 13 height 15
type input "25/09/2025"
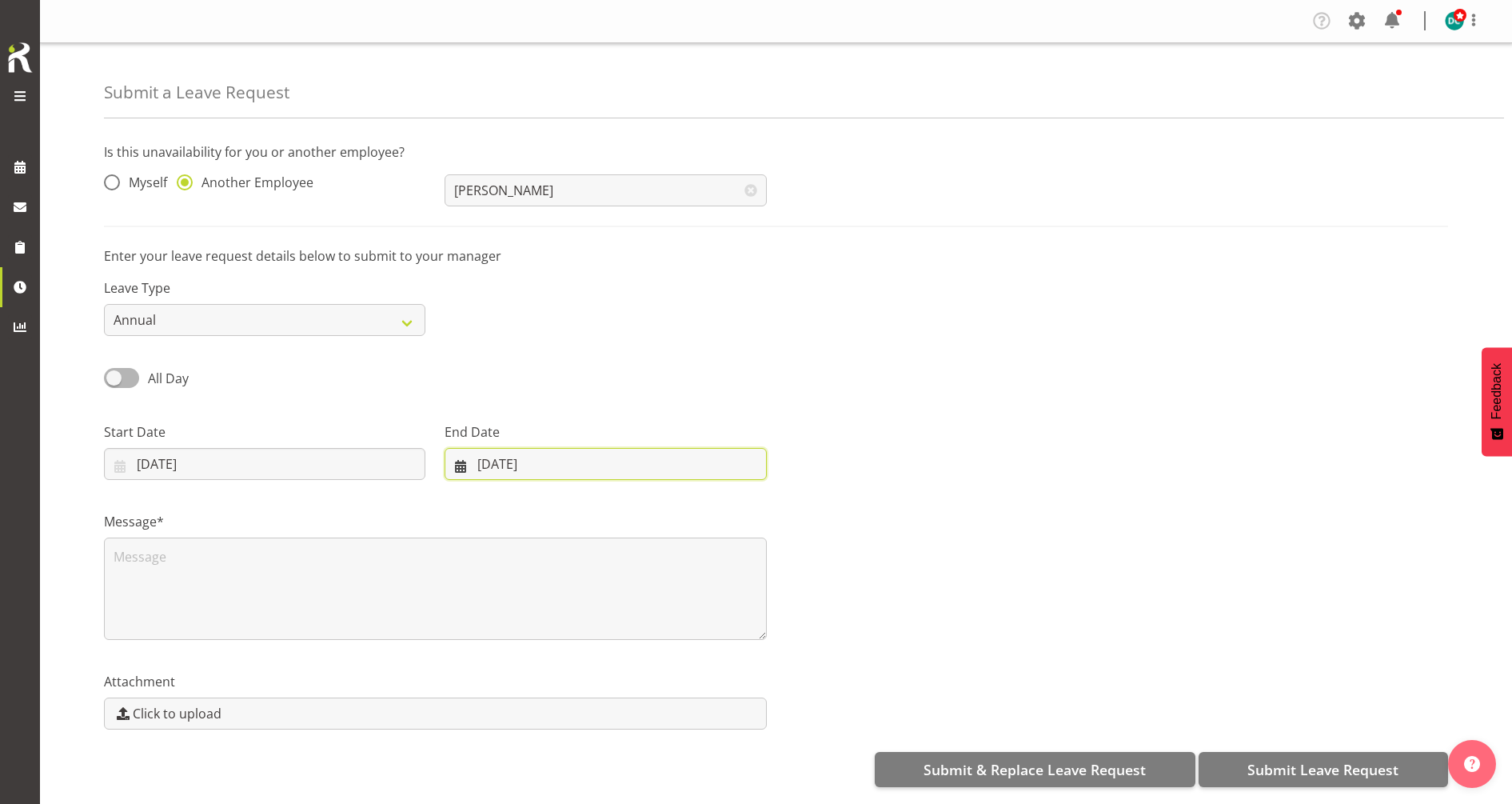
click at [523, 460] on input "21/09/2025" at bounding box center [604, 464] width 321 height 32
click at [611, 689] on span "25" at bounding box center [605, 683] width 13 height 15
type input "25/09/2025"
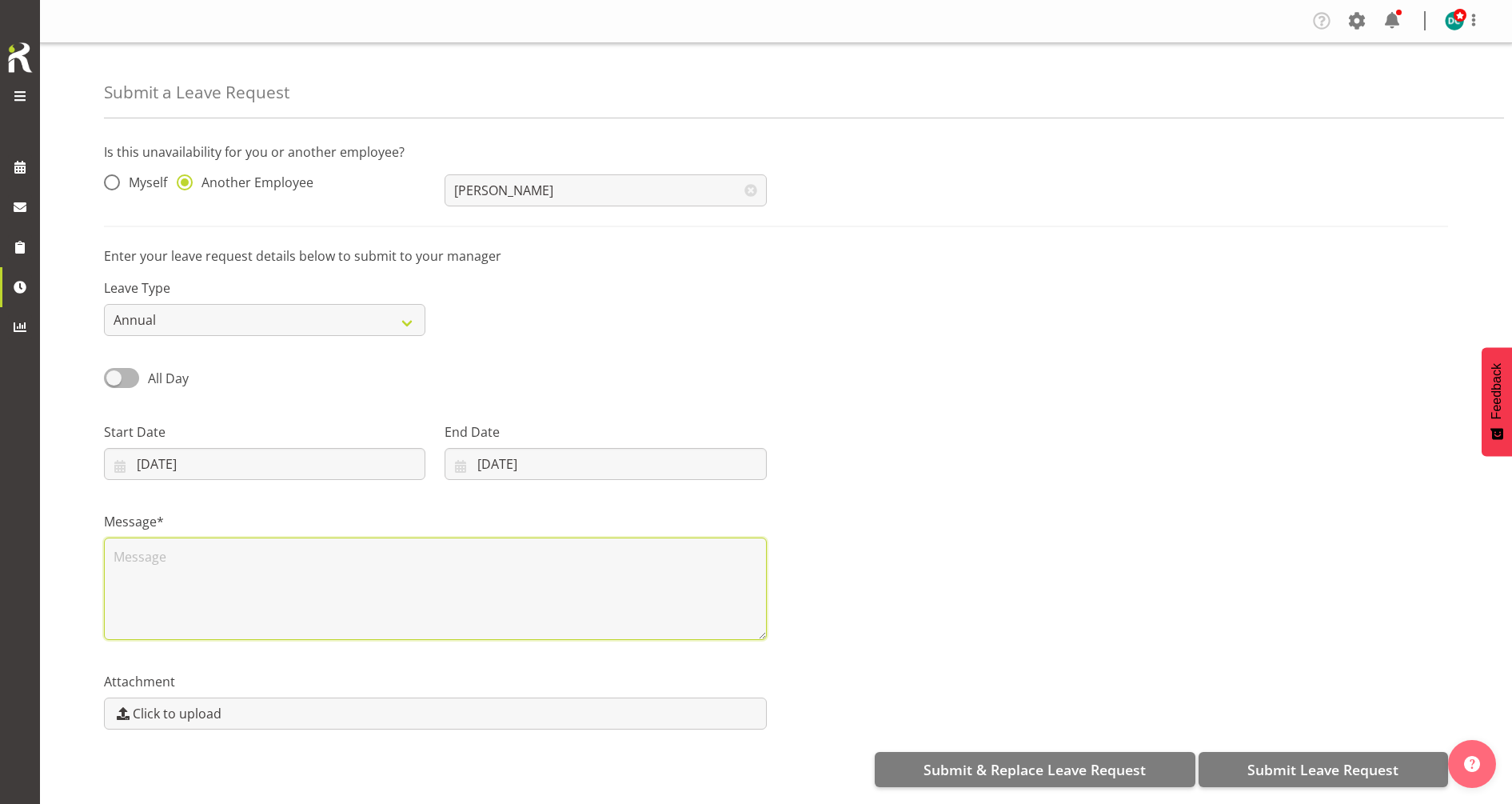
click at [312, 589] on textarea at bounding box center [435, 588] width 663 height 102
type textarea "Leaave"
click at [1340, 770] on span "Submit Leave Request" at bounding box center [1323, 768] width 151 height 21
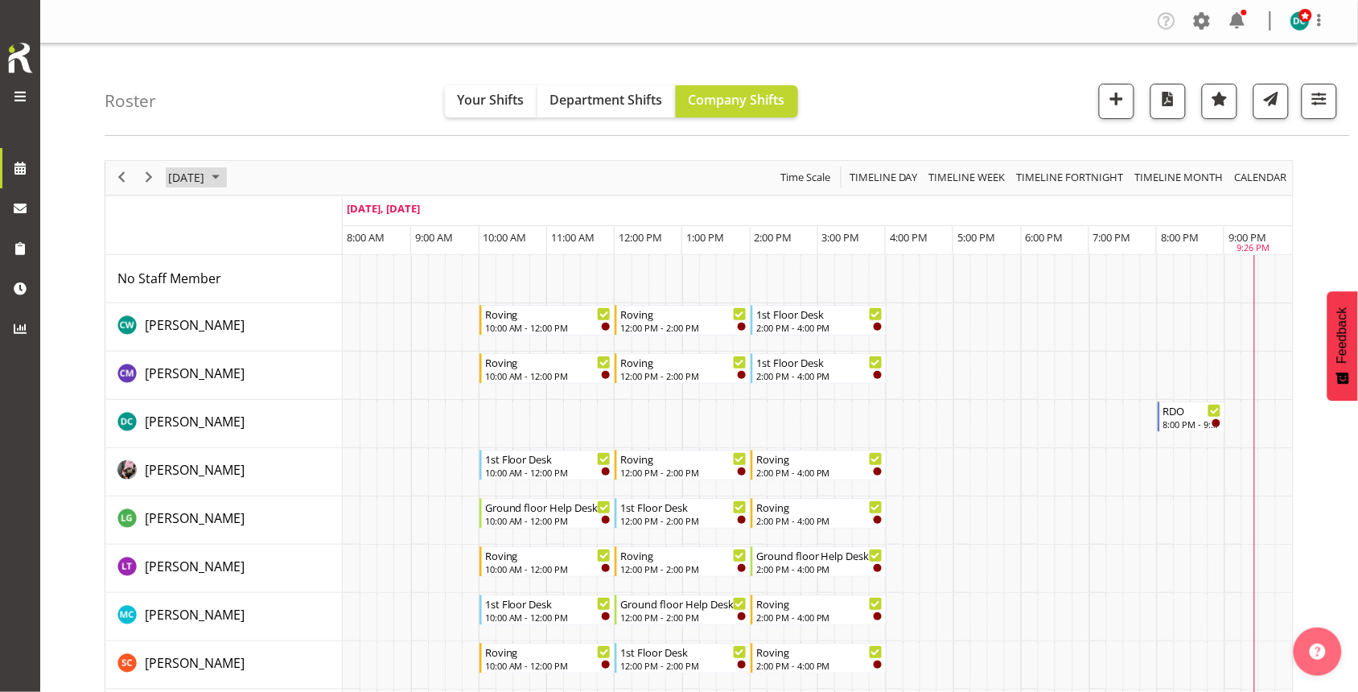
click at [206, 182] on span "[DATE]" at bounding box center [186, 177] width 39 height 20
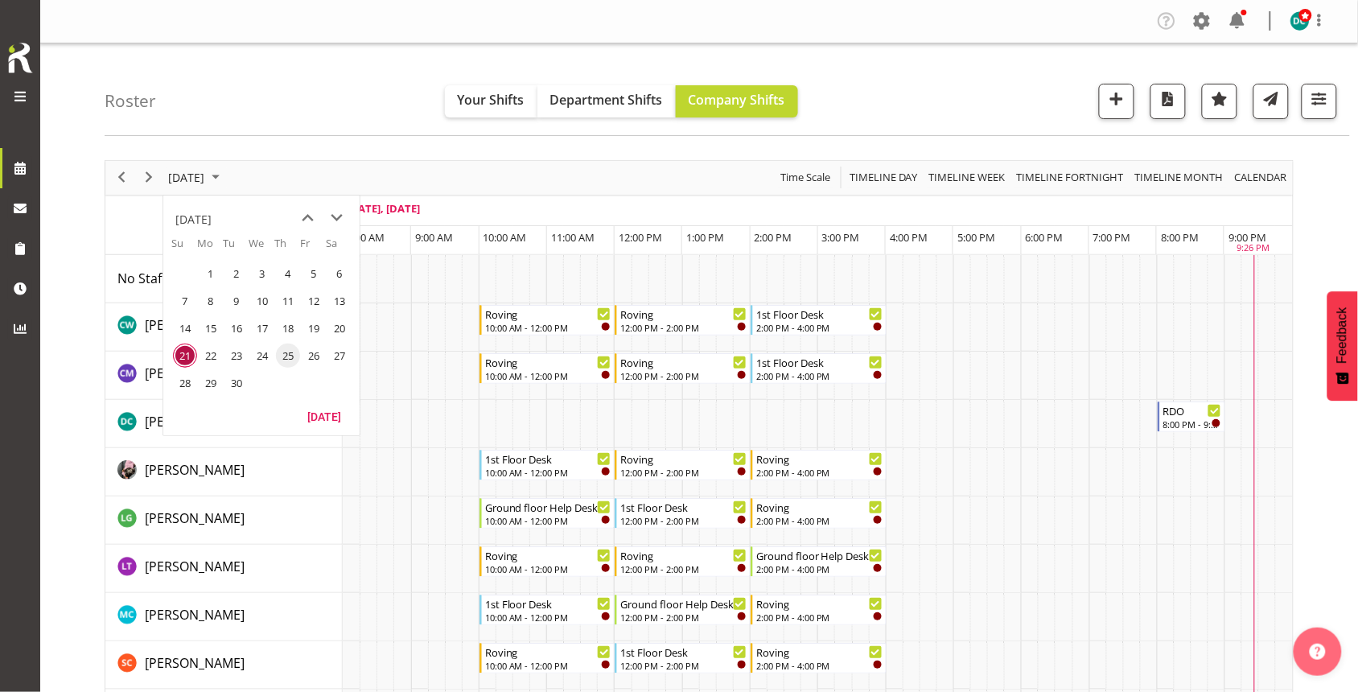
click at [283, 354] on span "25" at bounding box center [288, 356] width 24 height 24
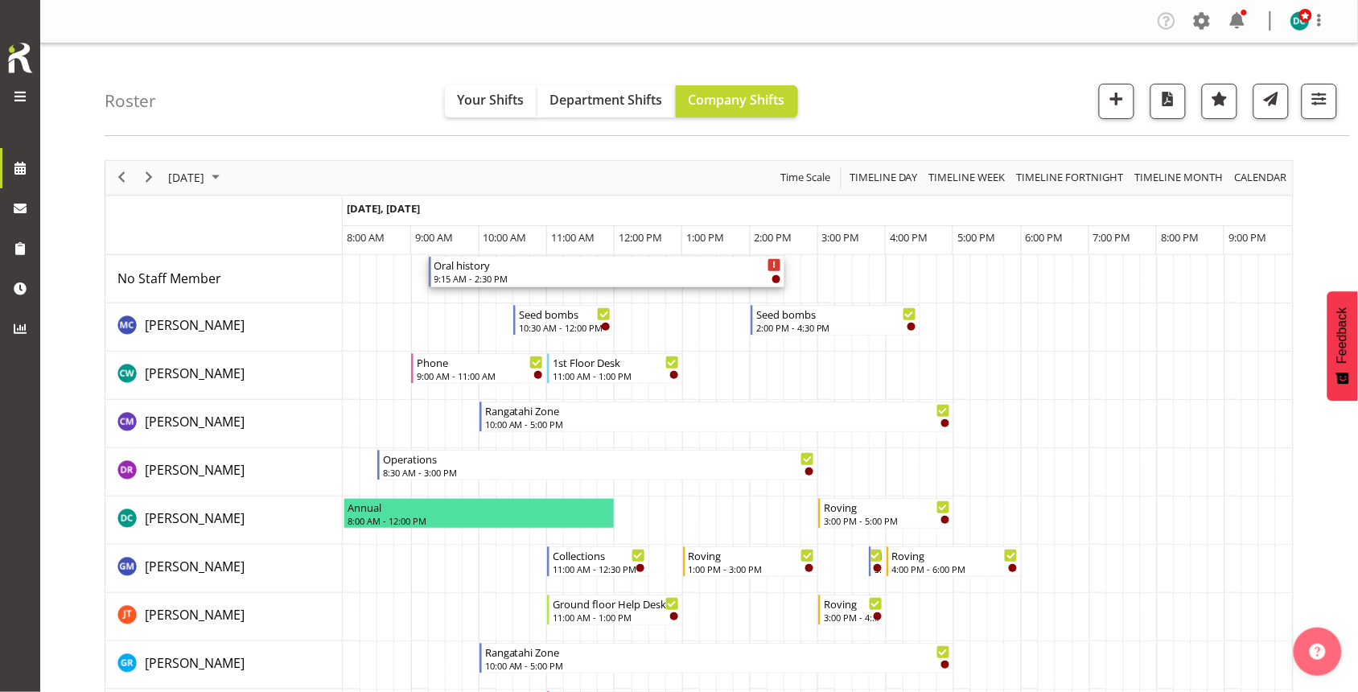
click at [592, 272] on div "9:15 AM - 2:30 PM" at bounding box center [608, 278] width 348 height 13
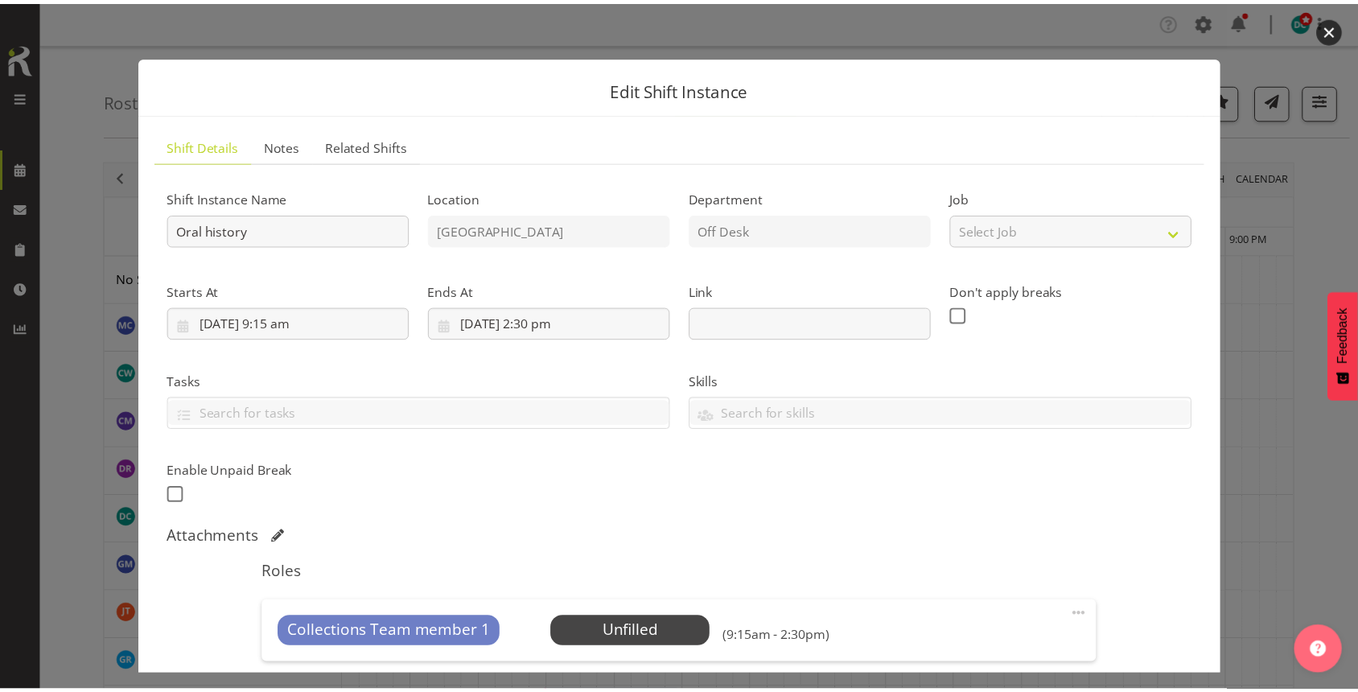
scroll to position [302, 0]
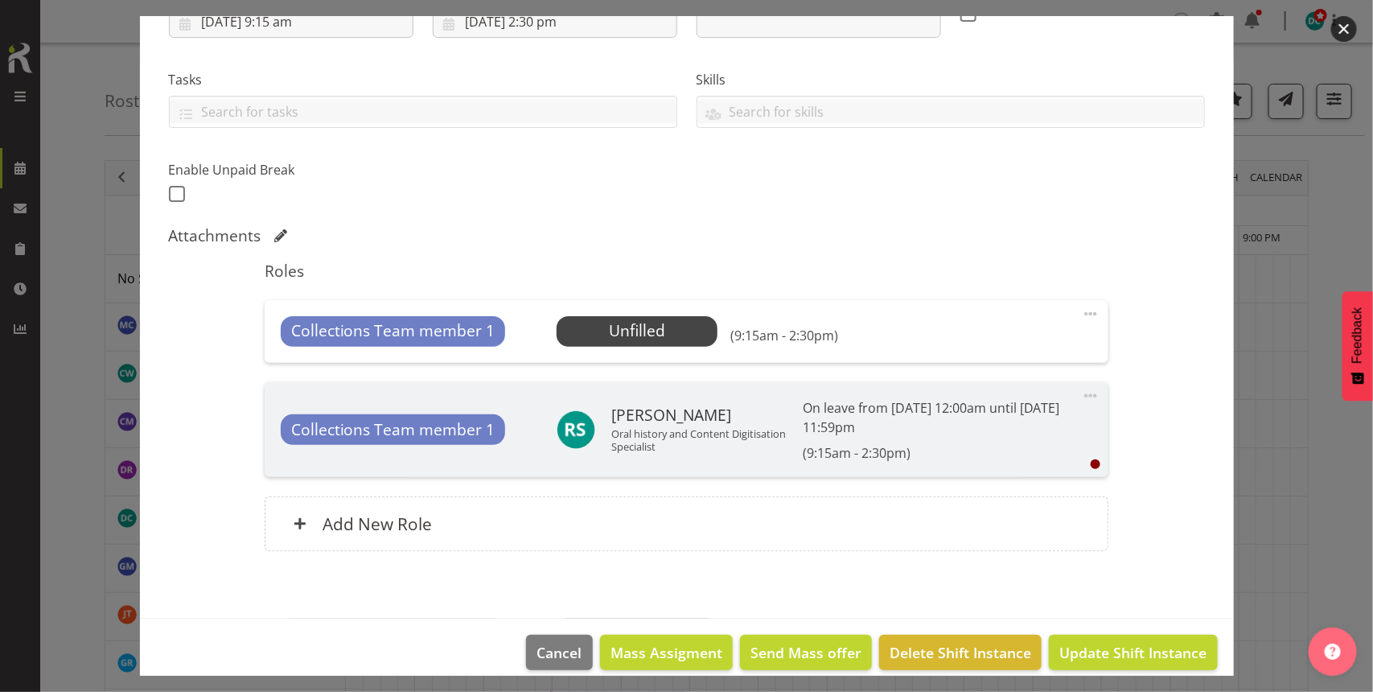
click at [1334, 24] on button "button" at bounding box center [1344, 29] width 26 height 26
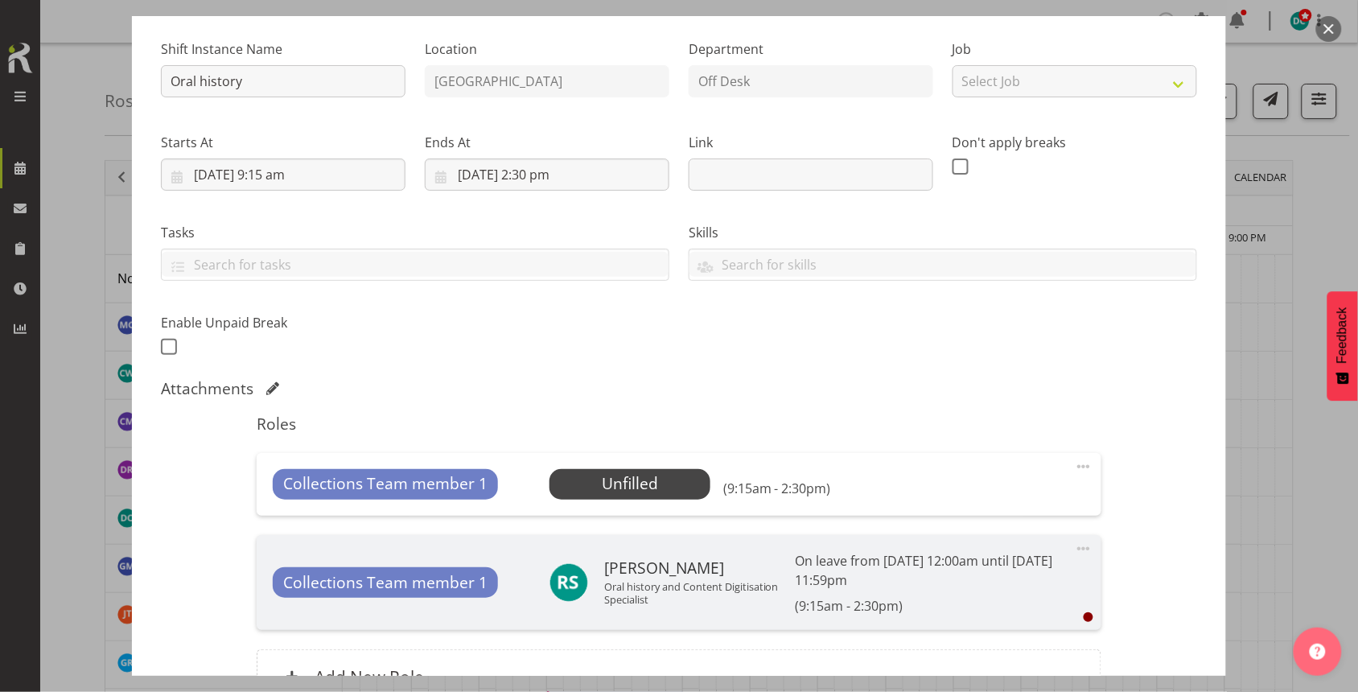
scroll to position [322, 0]
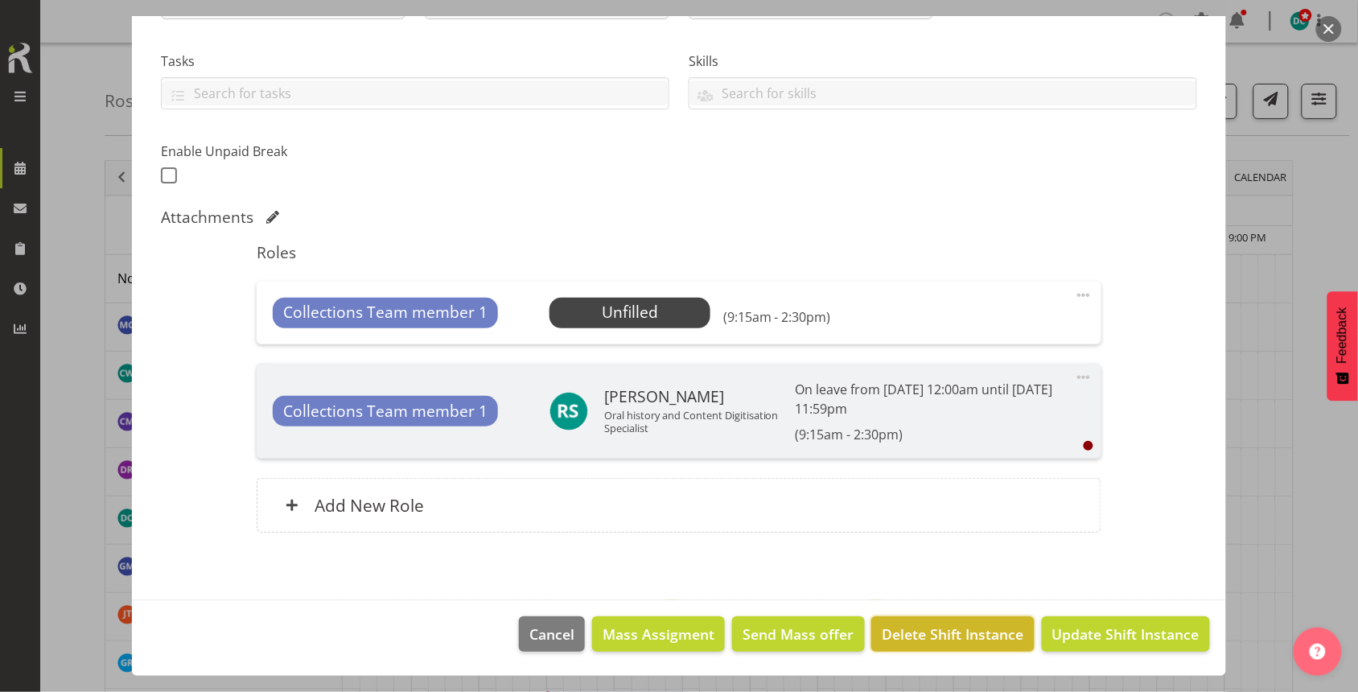
click at [940, 642] on span "Delete Shift Instance" at bounding box center [954, 633] width 142 height 21
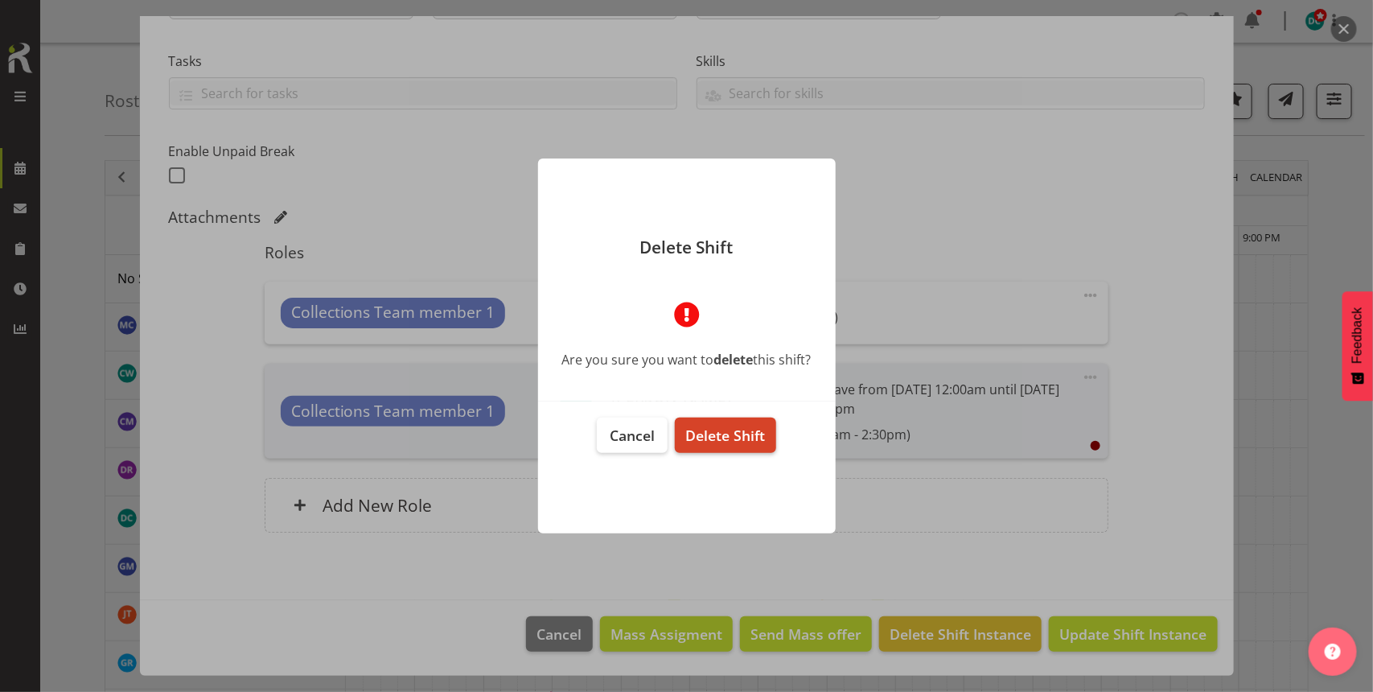
click at [738, 435] on span "Delete Shift" at bounding box center [725, 435] width 80 height 19
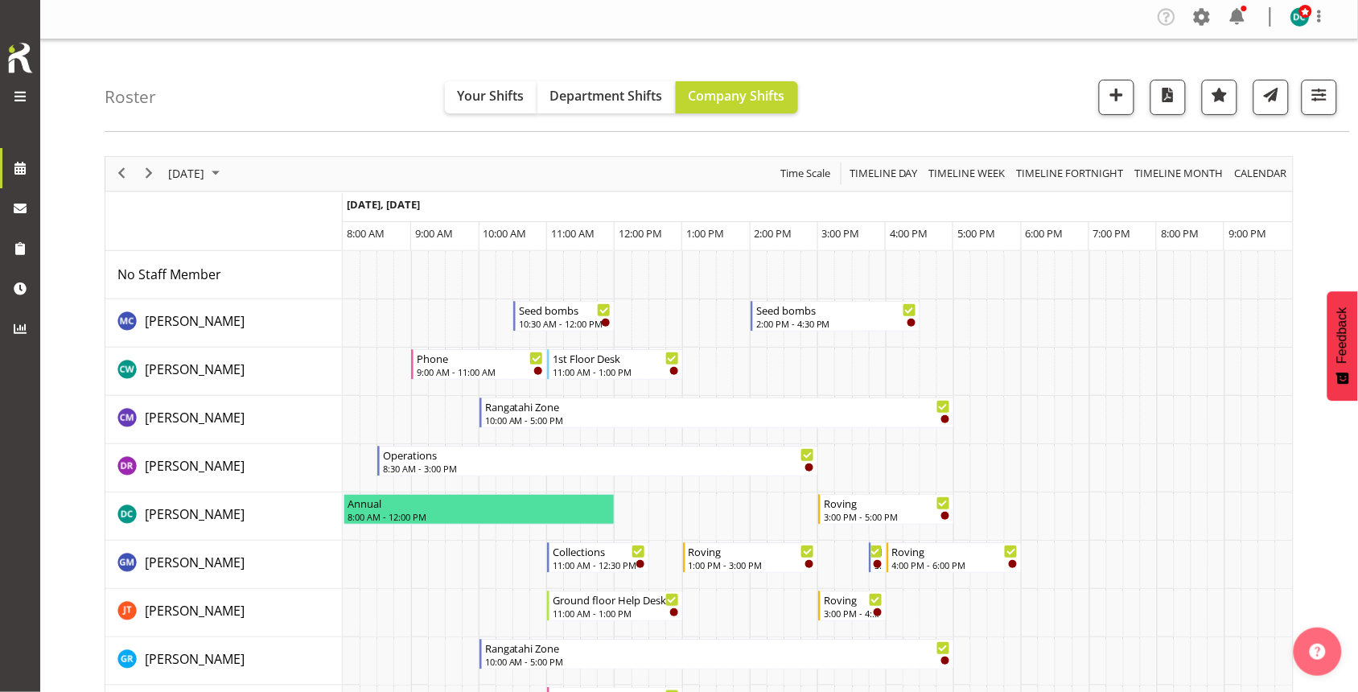
scroll to position [0, 0]
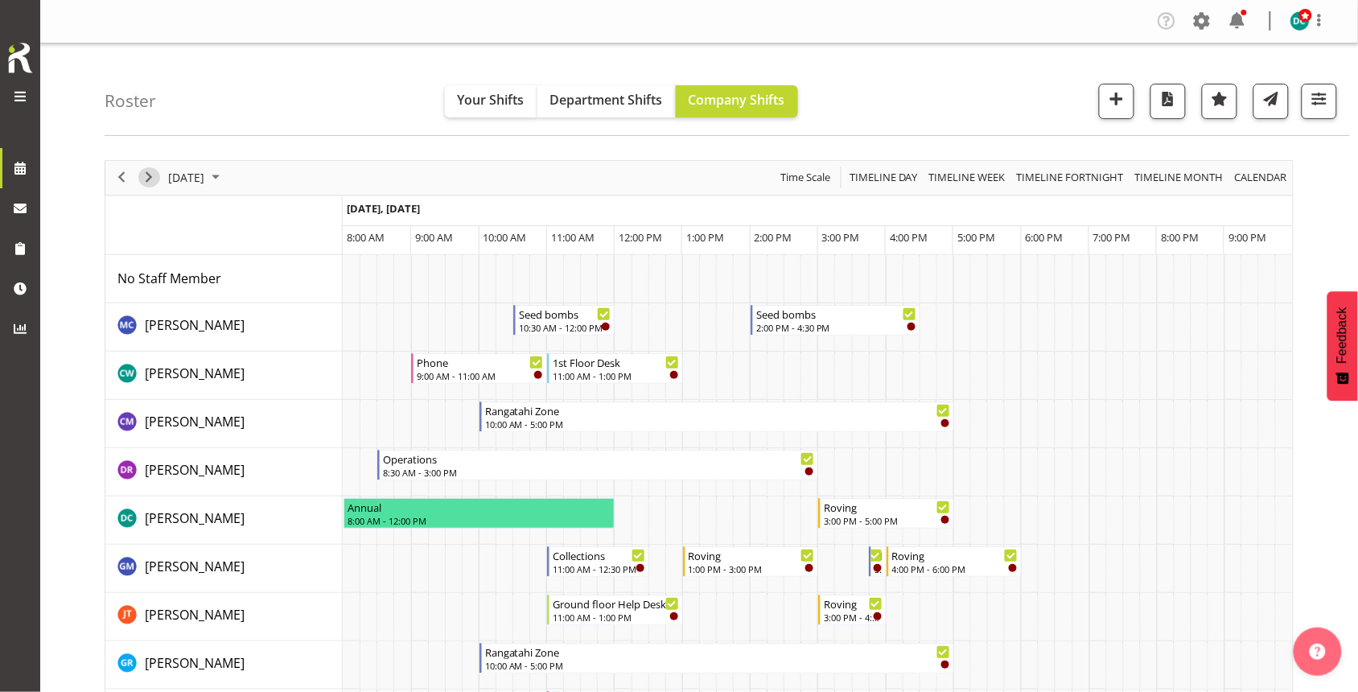
click at [141, 183] on span "Next" at bounding box center [148, 177] width 19 height 20
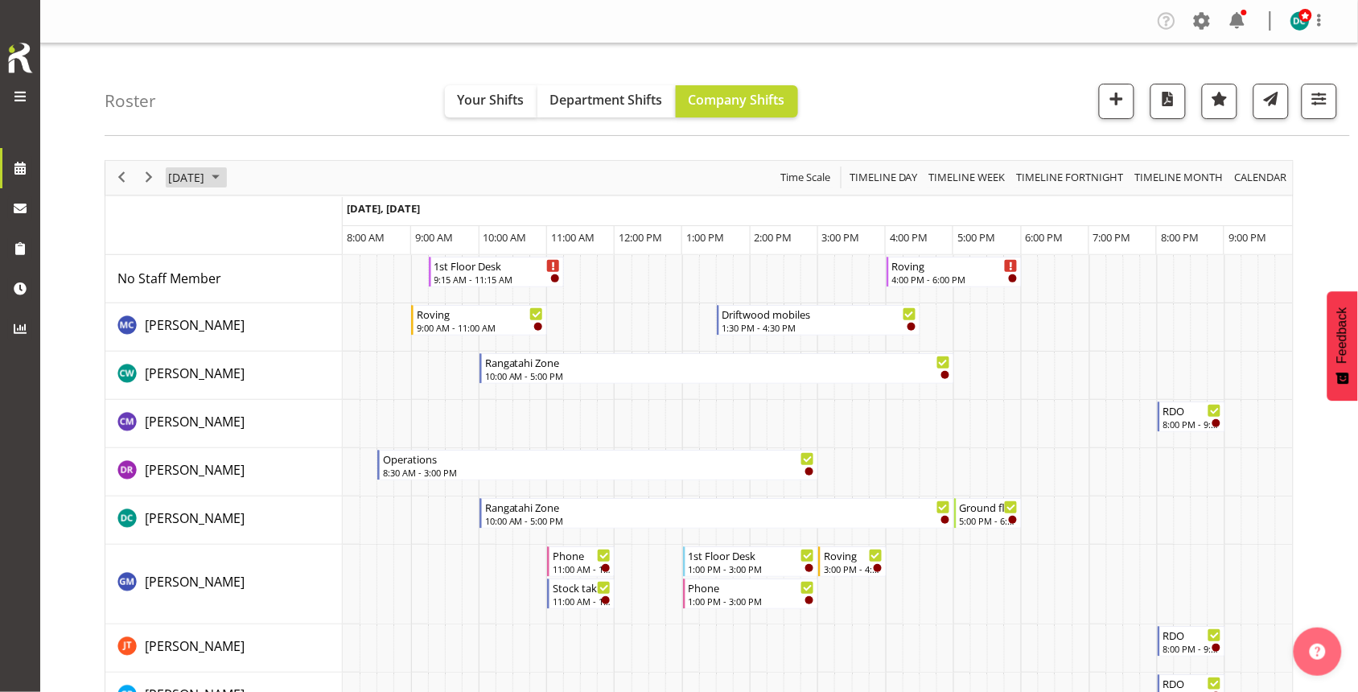
click at [206, 179] on span "[DATE]" at bounding box center [186, 177] width 39 height 20
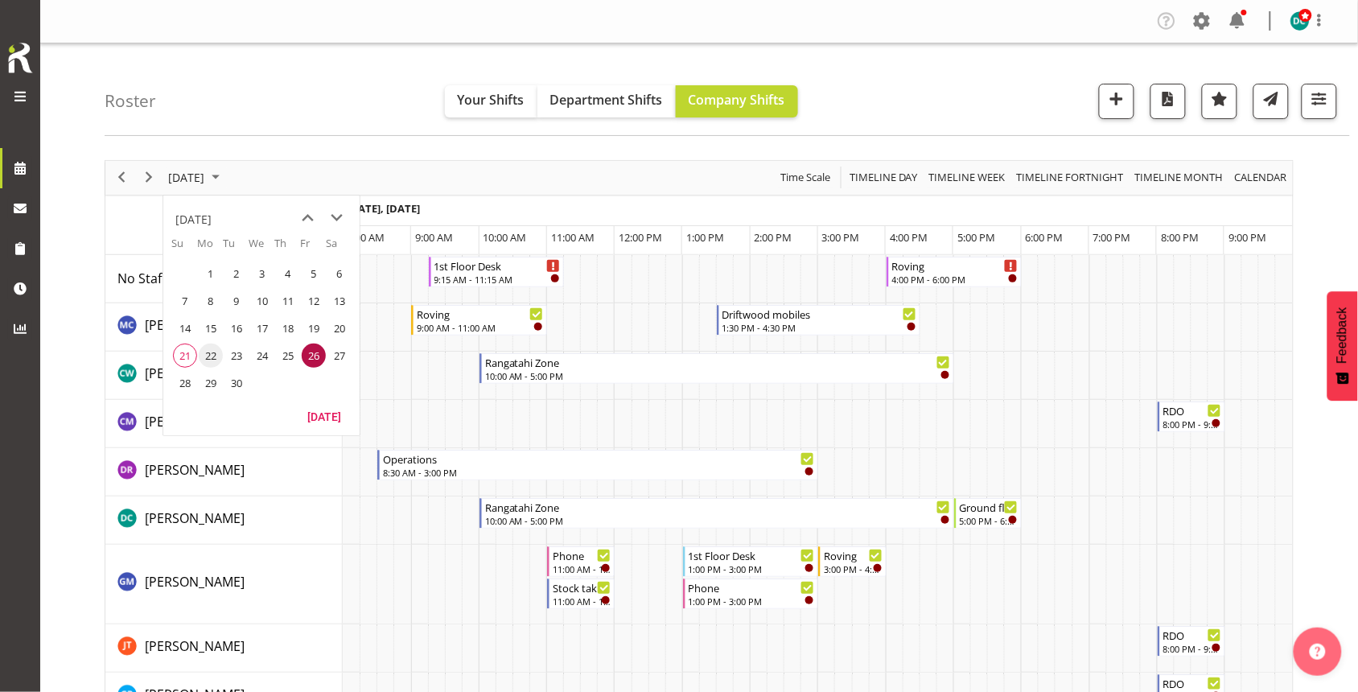
click at [204, 356] on span "22" at bounding box center [211, 356] width 24 height 24
